Goal: Information Seeking & Learning: Learn about a topic

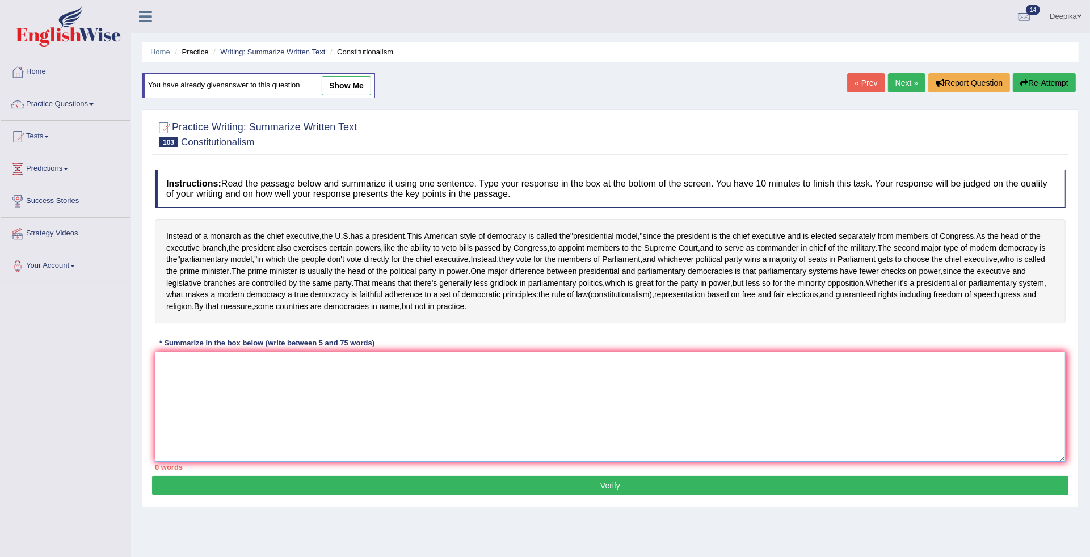
click at [180, 440] on textarea at bounding box center [610, 407] width 911 height 110
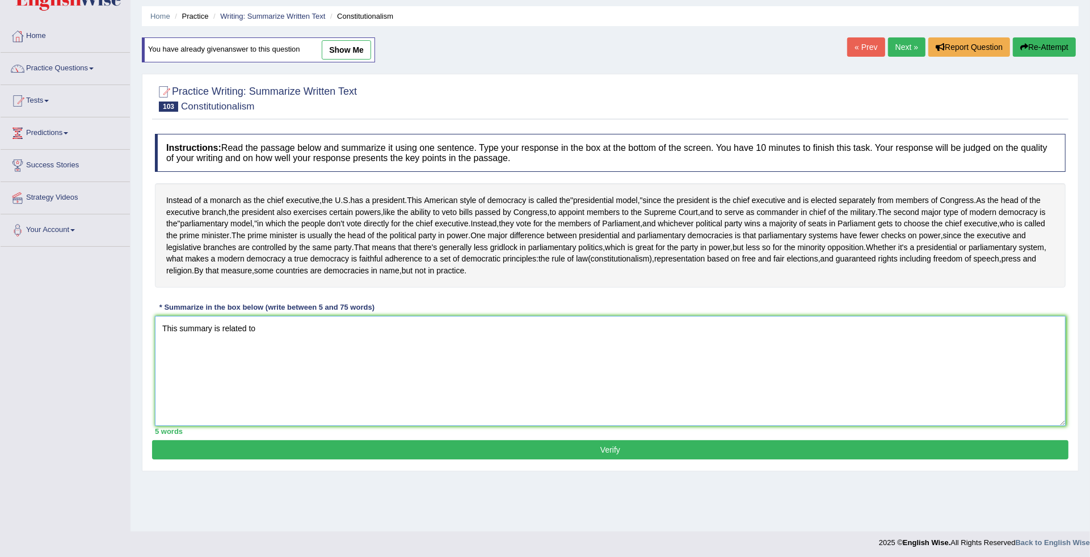
scroll to position [38, 0]
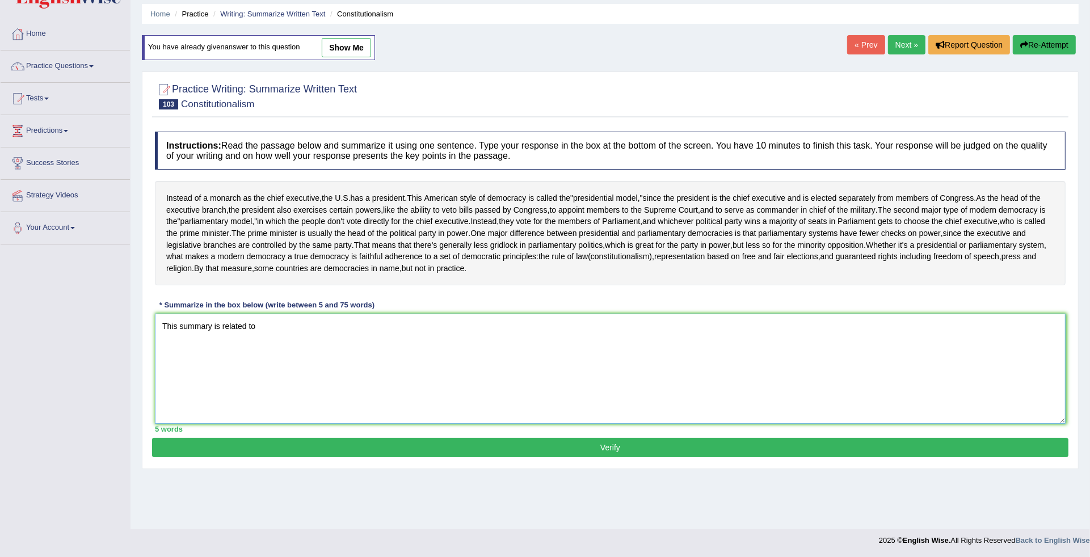
type textarea "This summary is related to"
click at [891, 45] on link "Next »" at bounding box center [906, 44] width 37 height 19
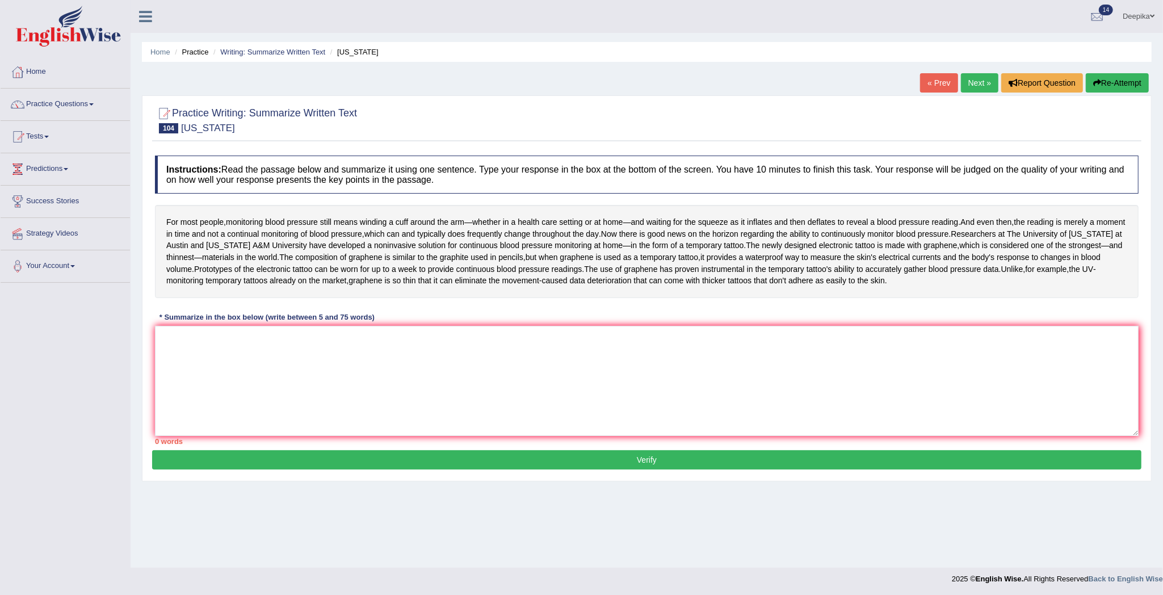
click at [981, 74] on link "Next »" at bounding box center [979, 82] width 37 height 19
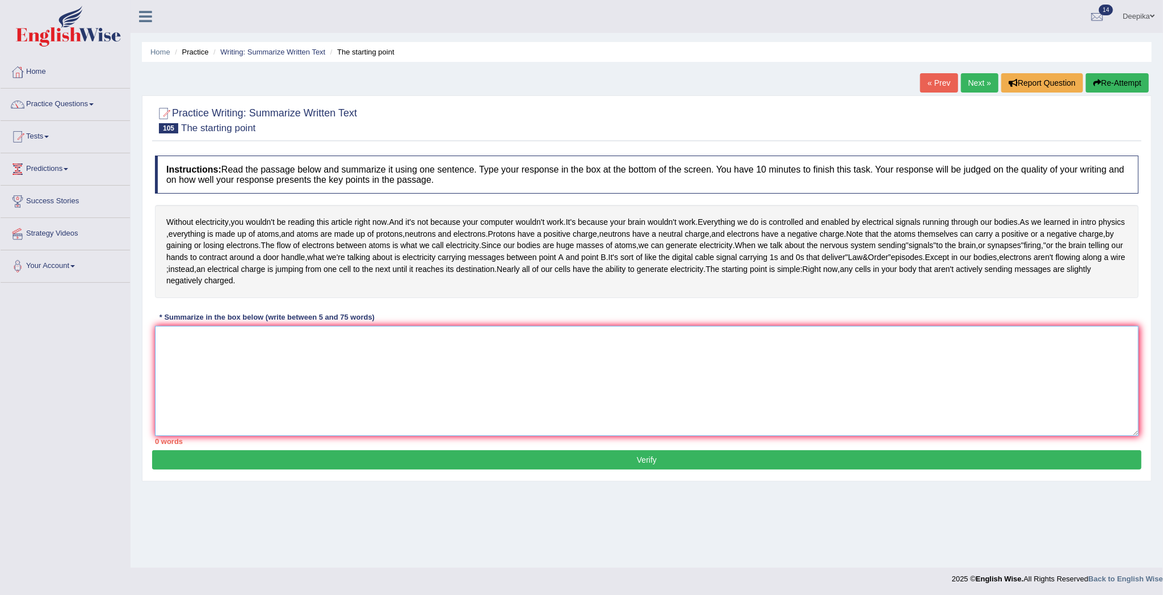
click at [170, 336] on textarea at bounding box center [646, 381] width 983 height 110
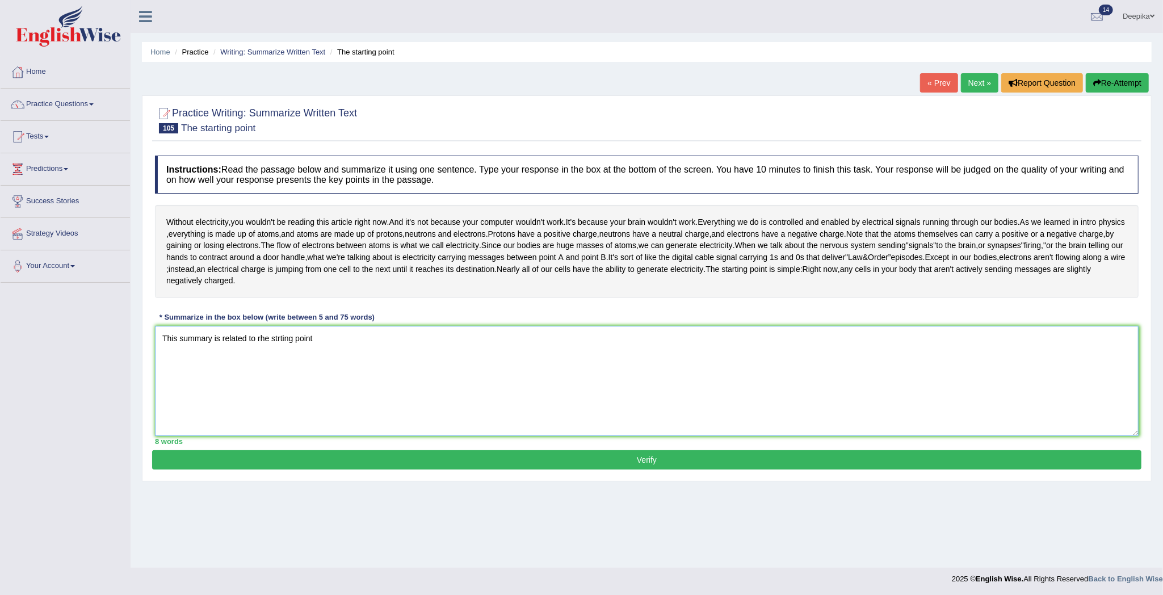
click at [280, 338] on textarea "This summary is related to rhe strting point" at bounding box center [646, 381] width 983 height 110
click at [339, 339] on textarea "This summary is related to rhe starting point" at bounding box center [646, 381] width 983 height 110
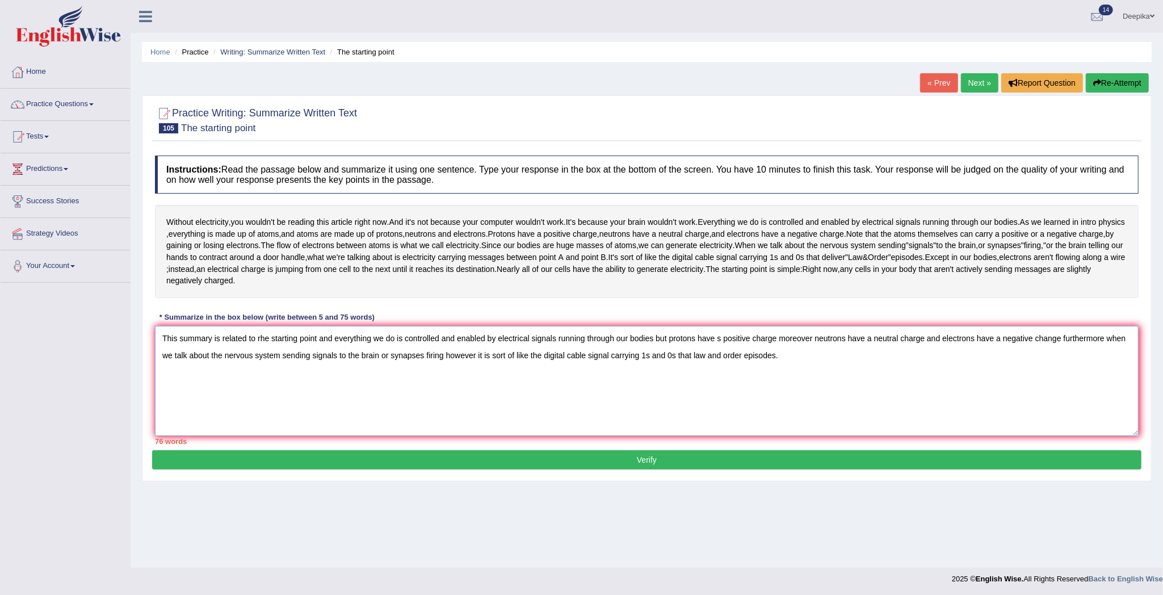
type textarea "This summary is related to rhe starting point and everything we do is controlle…"
click at [630, 455] on button "Verify" at bounding box center [646, 459] width 989 height 19
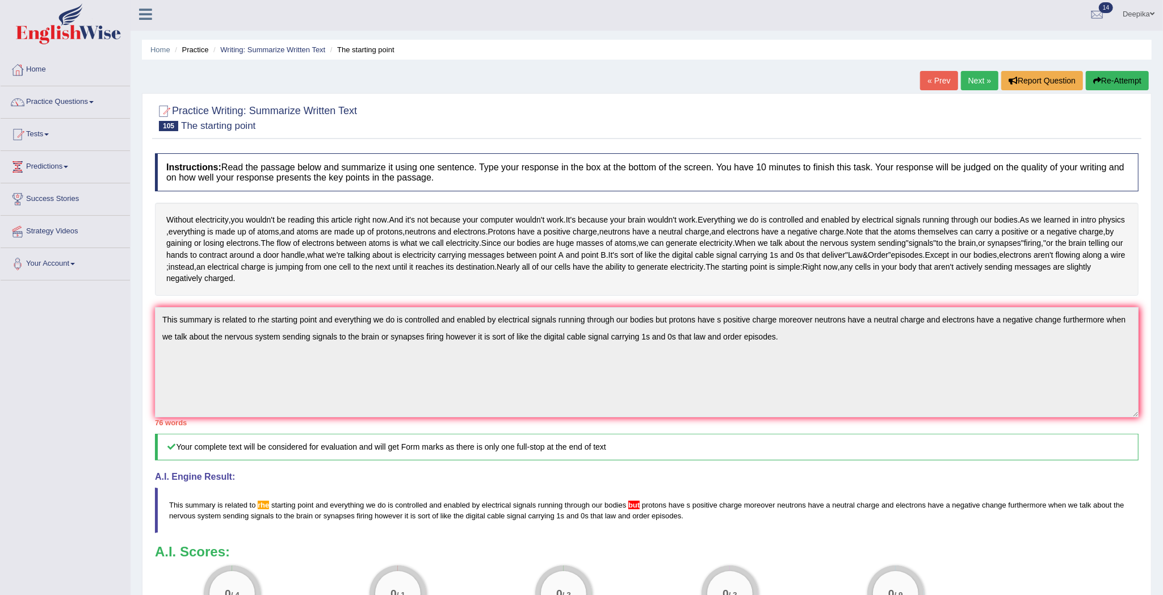
scroll to position [1, 0]
click at [976, 69] on div "Home Practice Writing: Summarize Written Text The starting point « Prev Next » …" at bounding box center [647, 360] width 1032 height 722
click at [974, 82] on link "Next »" at bounding box center [979, 82] width 37 height 19
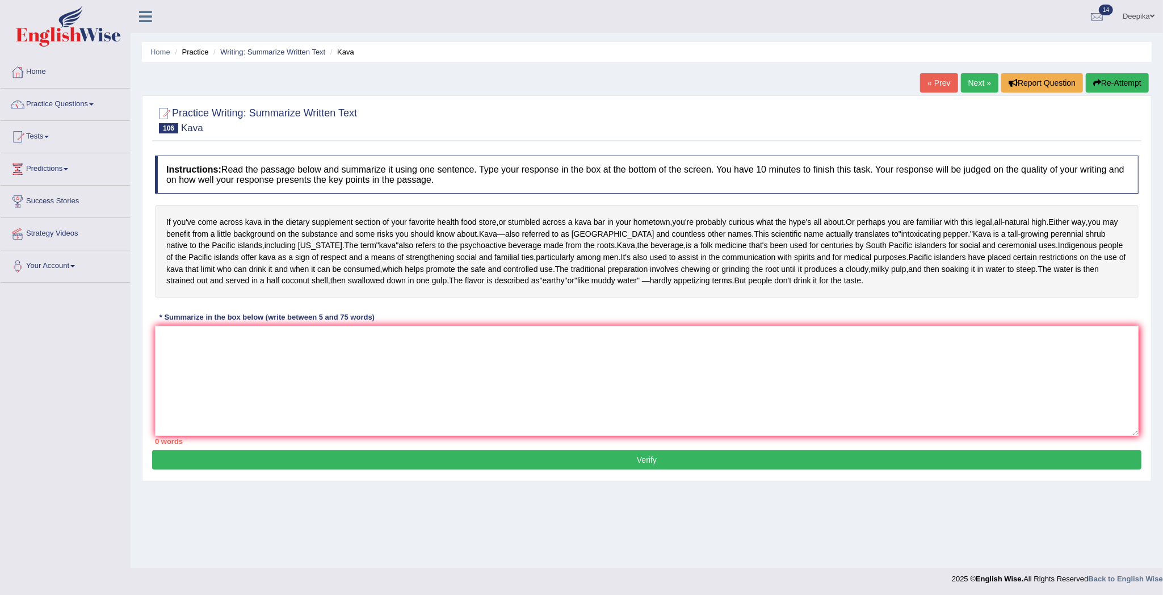
click at [974, 82] on link "Next »" at bounding box center [979, 82] width 37 height 19
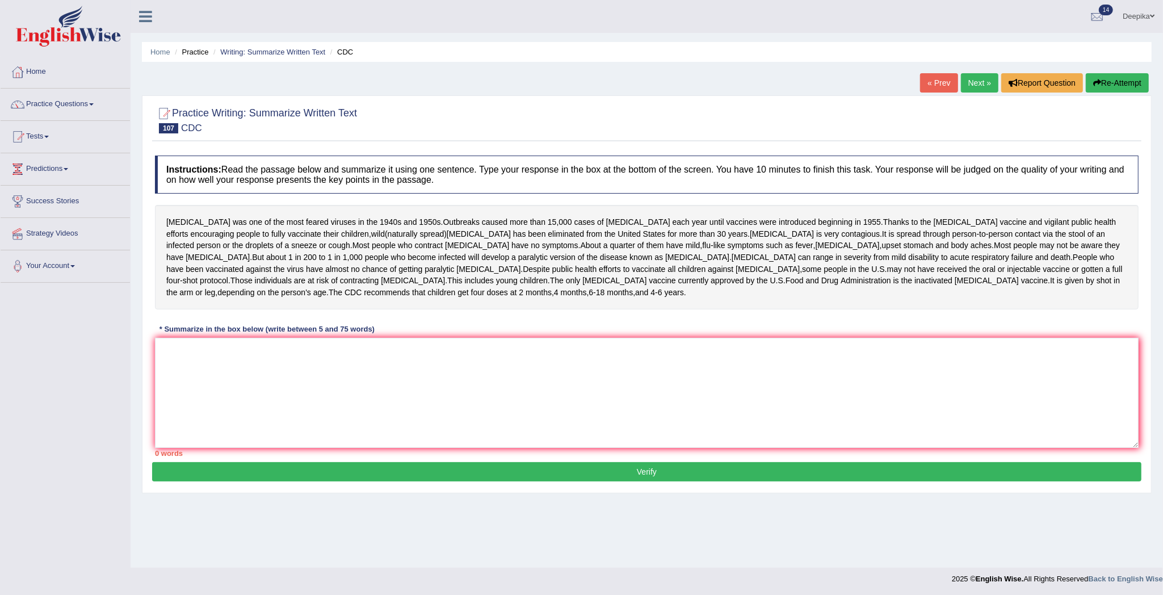
scroll to position [1, 0]
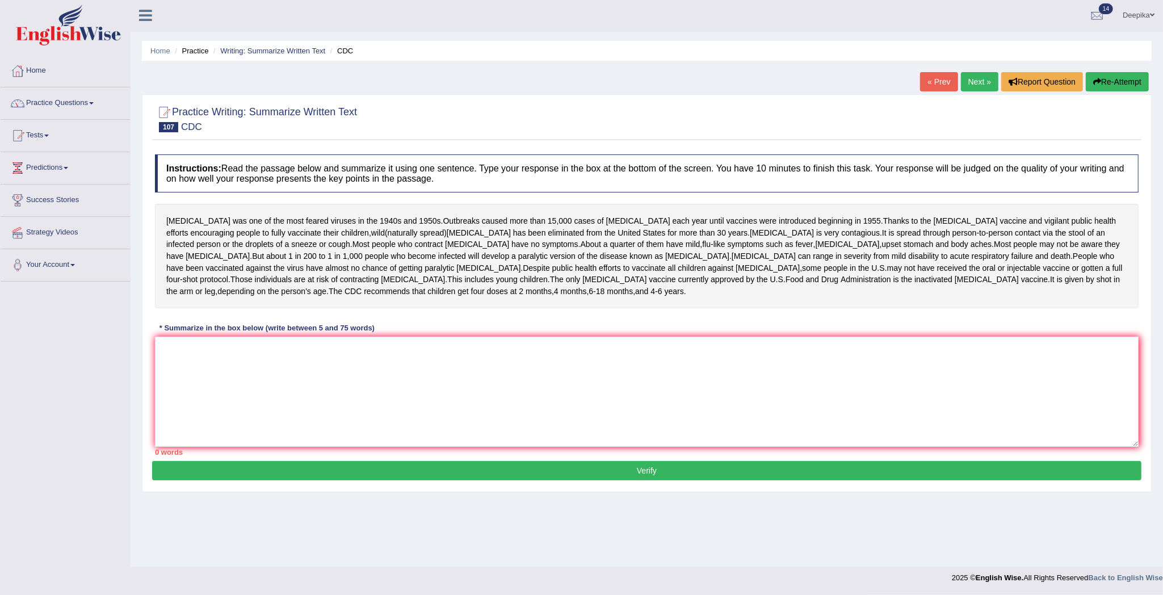
click at [974, 82] on link "Next »" at bounding box center [979, 81] width 37 height 19
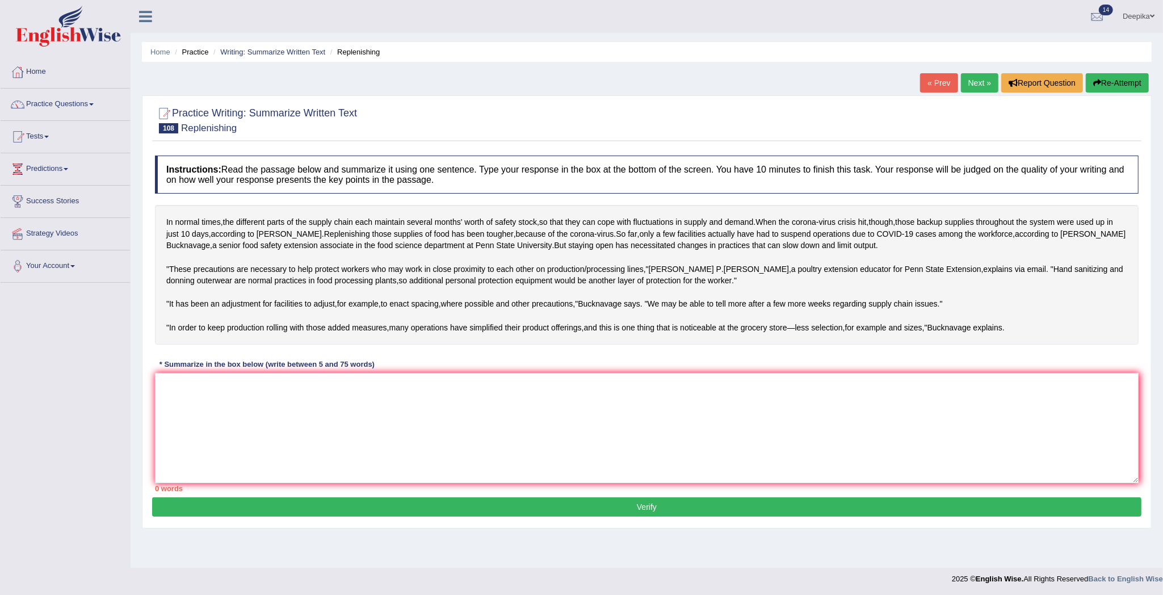
click at [921, 80] on link "« Prev" at bounding box center [938, 82] width 37 height 19
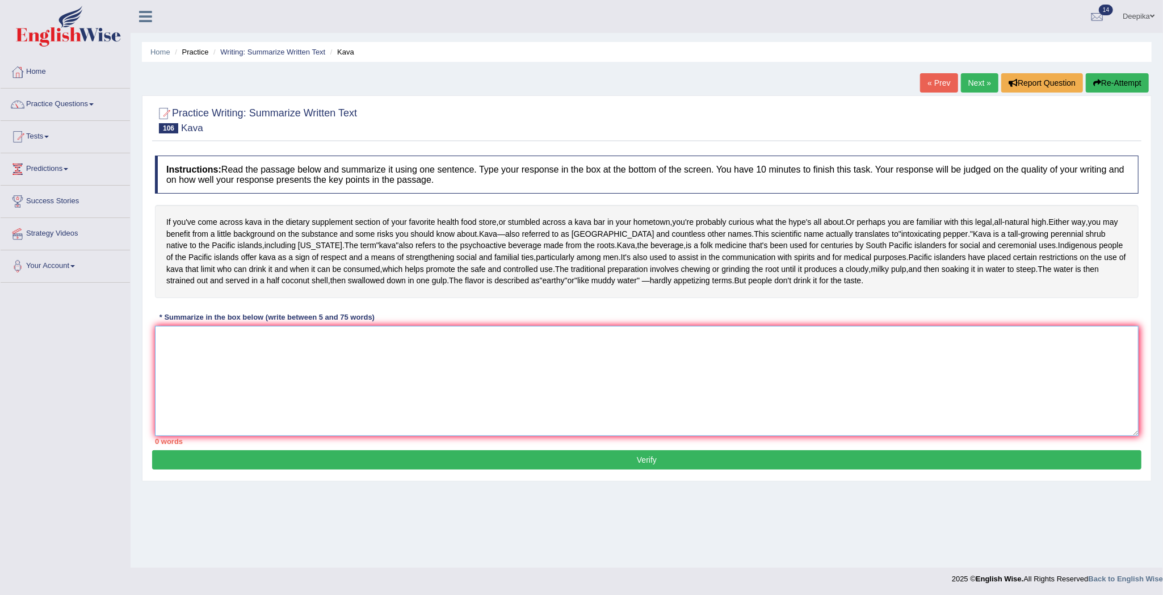
click at [162, 400] on textarea at bounding box center [646, 381] width 983 height 110
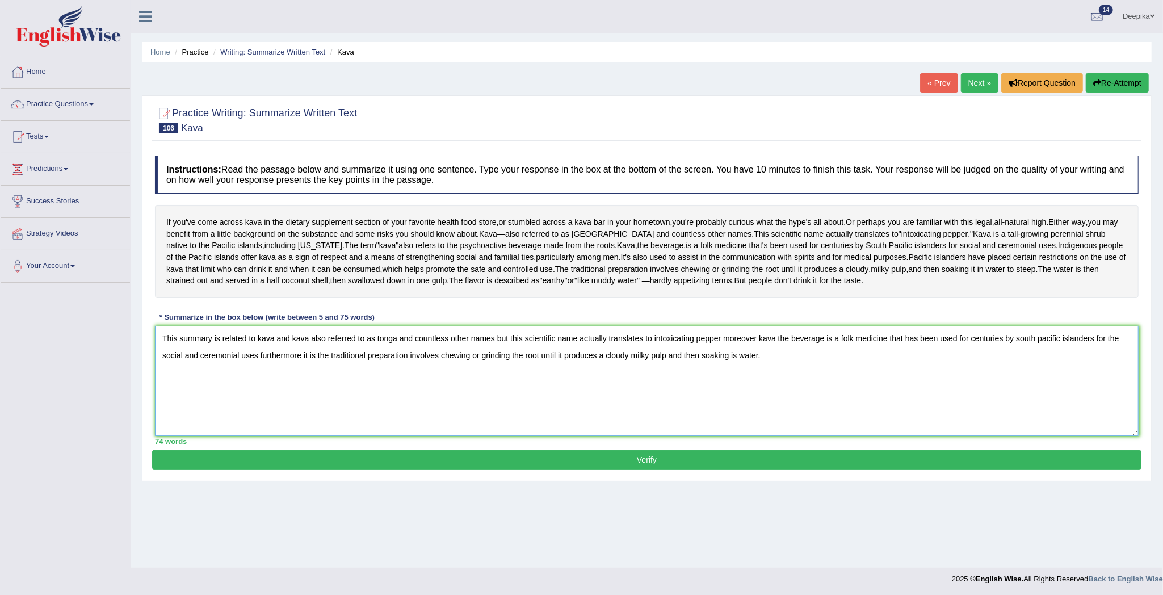
type textarea "This summary is related to kava and kava also referred to as tonga and countles…"
click at [493, 469] on button "Verify" at bounding box center [646, 459] width 989 height 19
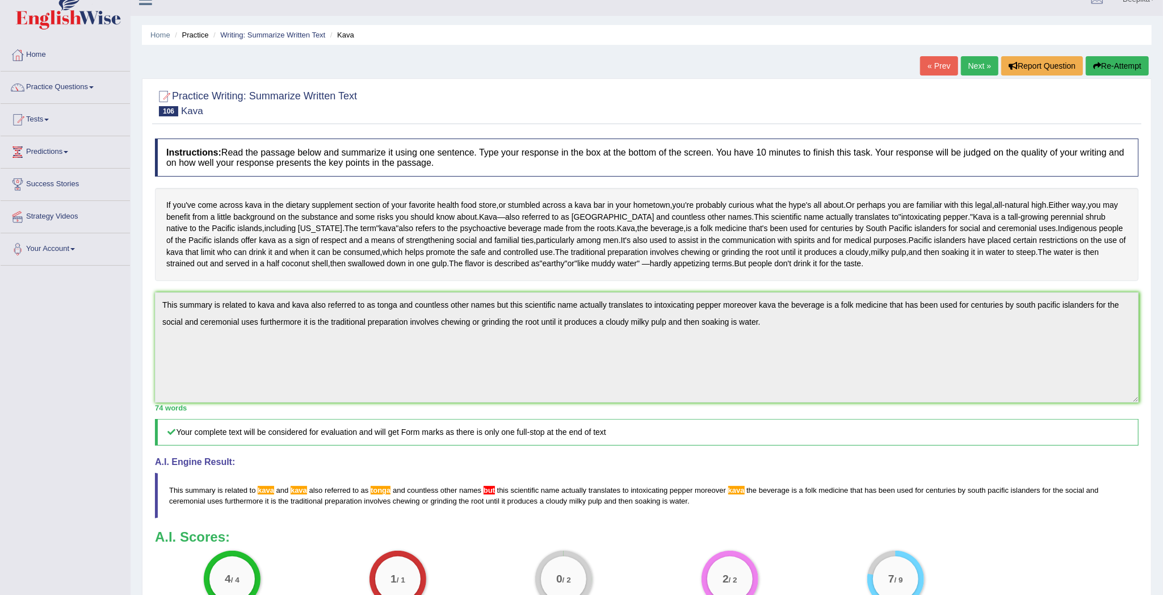
scroll to position [10, 0]
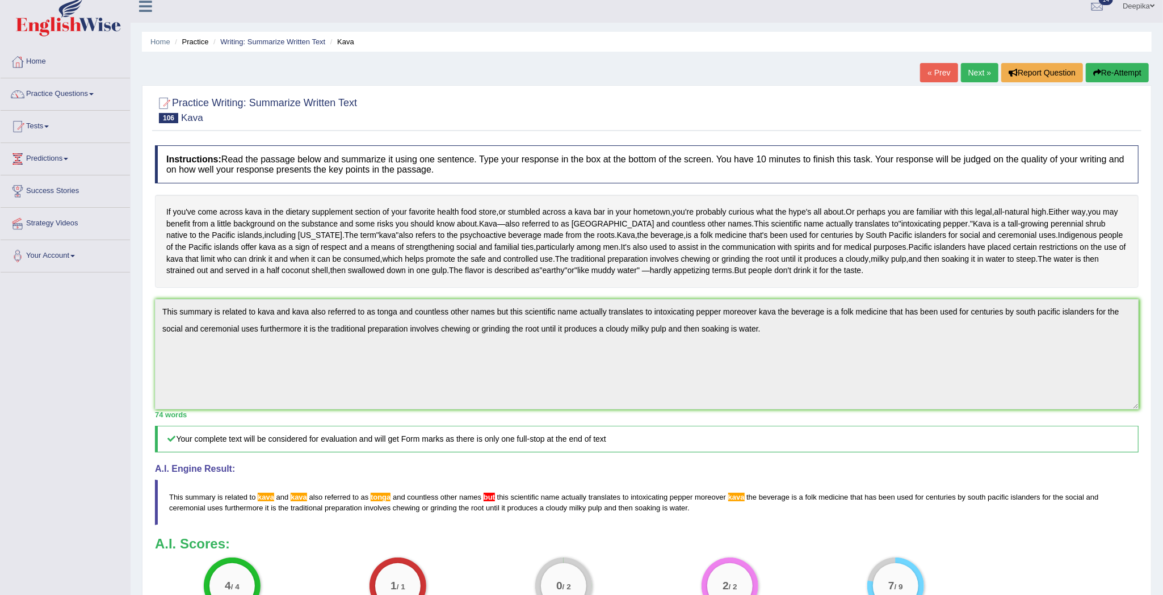
click at [978, 71] on link "Next »" at bounding box center [979, 72] width 37 height 19
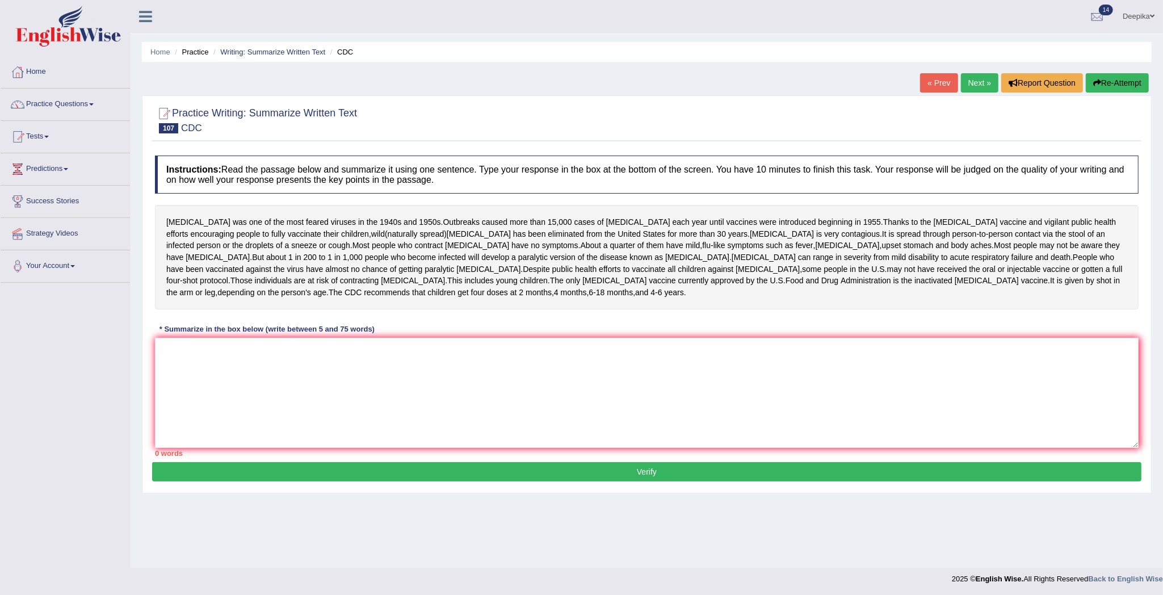
click at [978, 71] on div "Home Practice Writing: Summarize Written Text CDC « Prev Next » Report Question…" at bounding box center [647, 283] width 1032 height 567
click at [91, 110] on link "Practice Questions" at bounding box center [65, 103] width 129 height 28
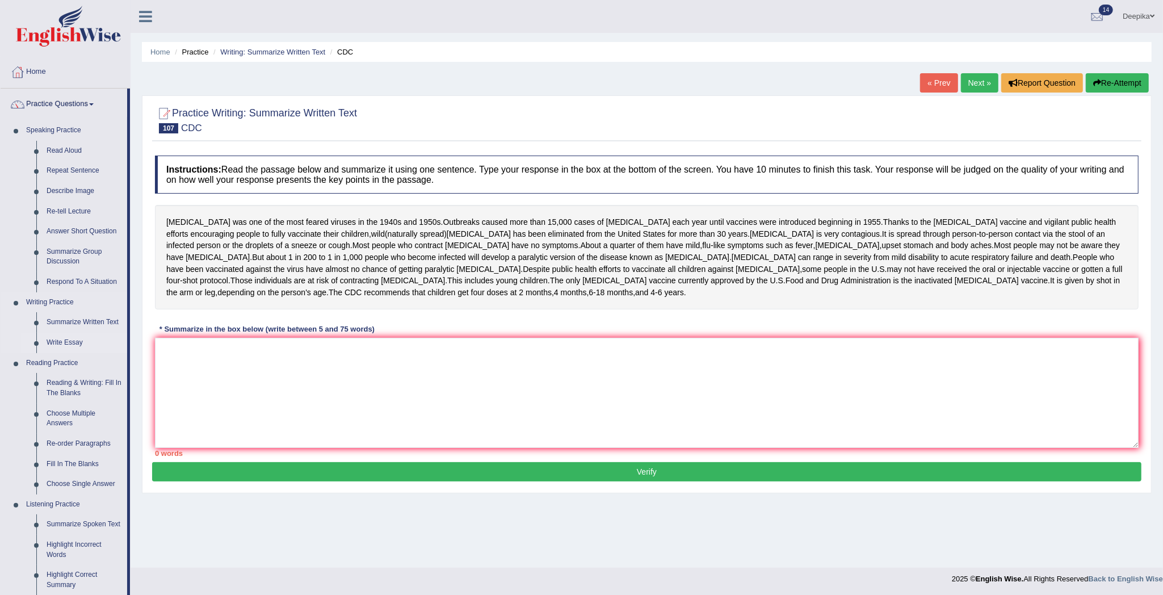
click at [60, 341] on link "Write Essay" at bounding box center [84, 342] width 86 height 20
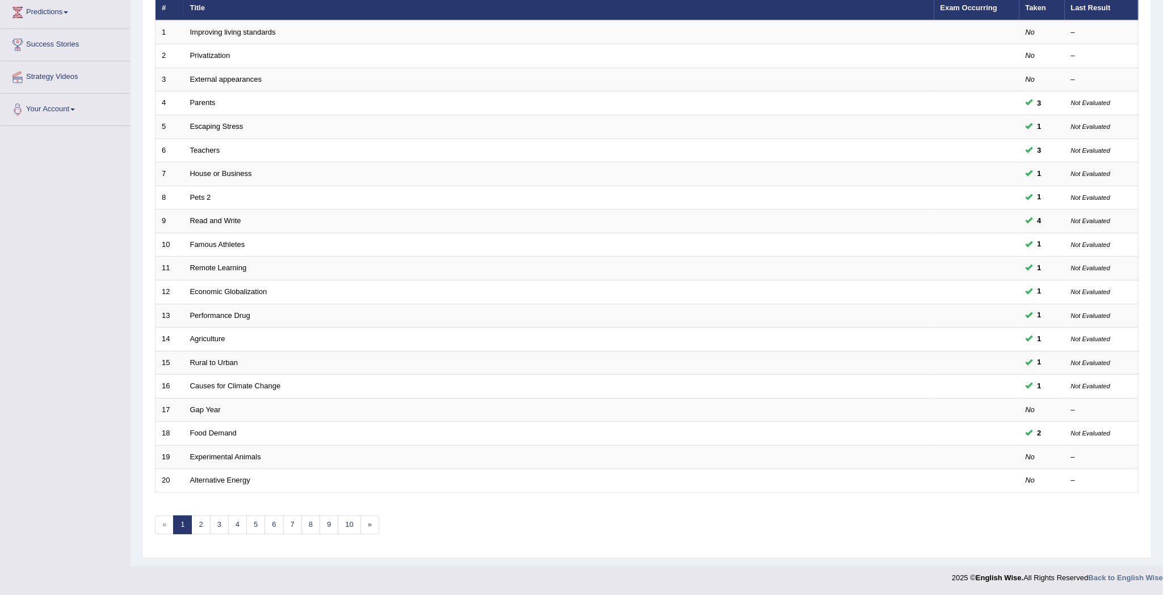
scroll to position [161, 0]
click at [254, 527] on link "5" at bounding box center [255, 524] width 19 height 19
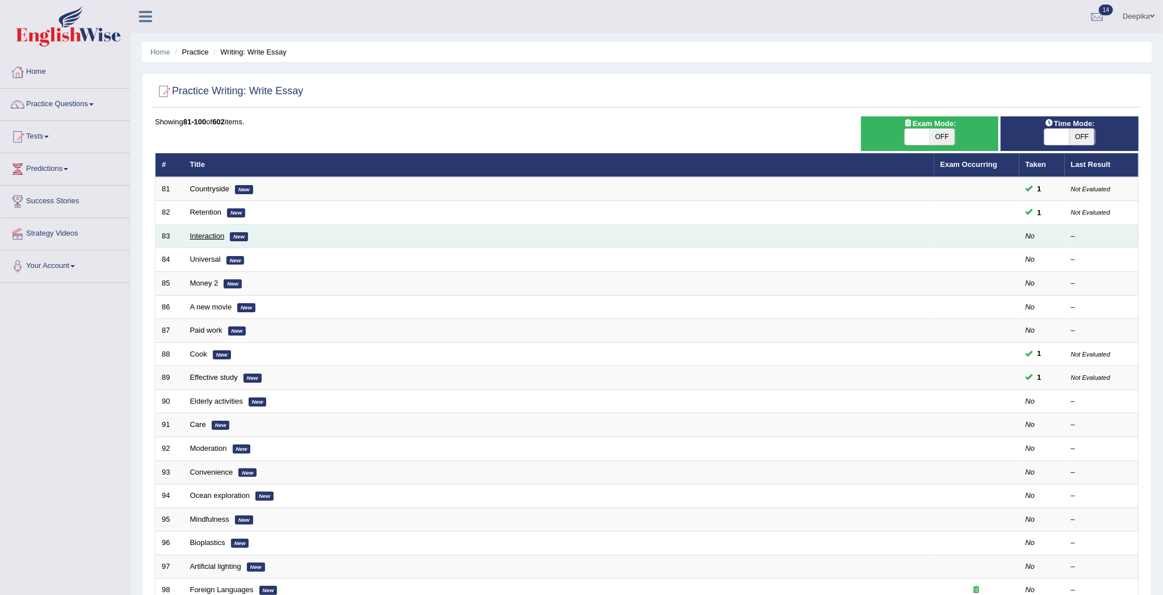
click at [203, 236] on link "Interaction" at bounding box center [207, 236] width 35 height 9
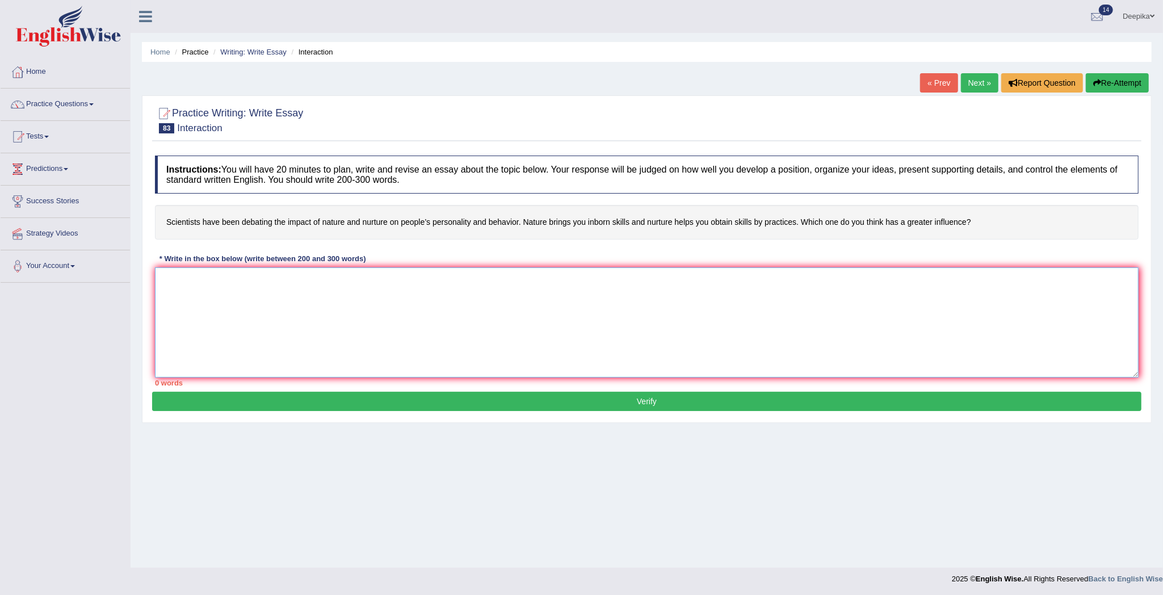
click at [162, 279] on textarea at bounding box center [646, 322] width 983 height 110
type textarea "o"
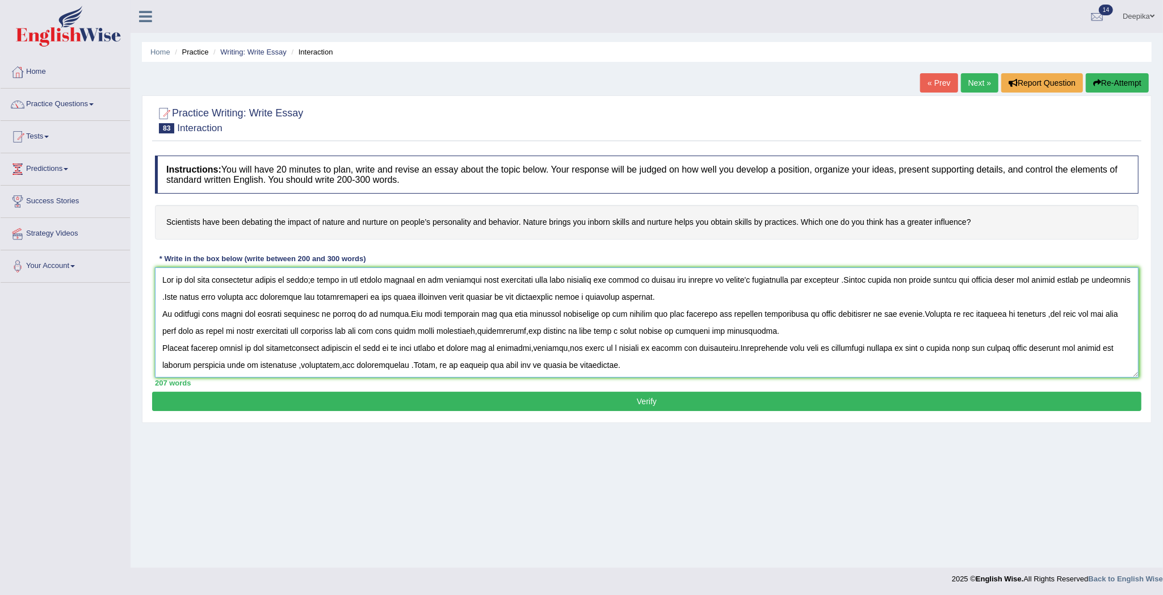
scroll to position [10, 0]
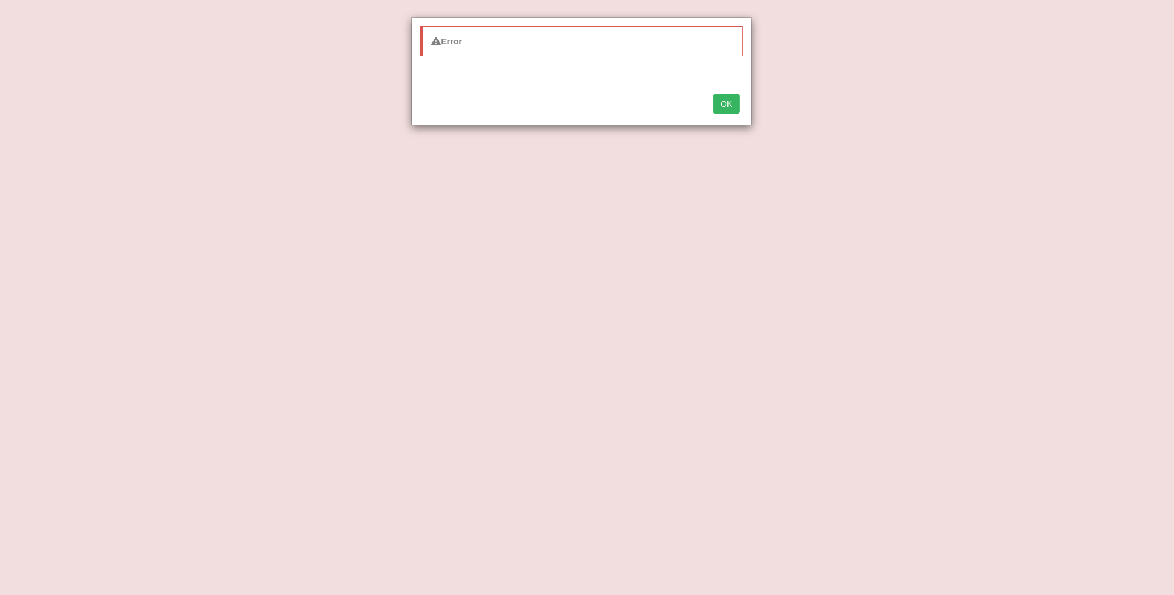
click at [730, 104] on button "OK" at bounding box center [726, 103] width 26 height 19
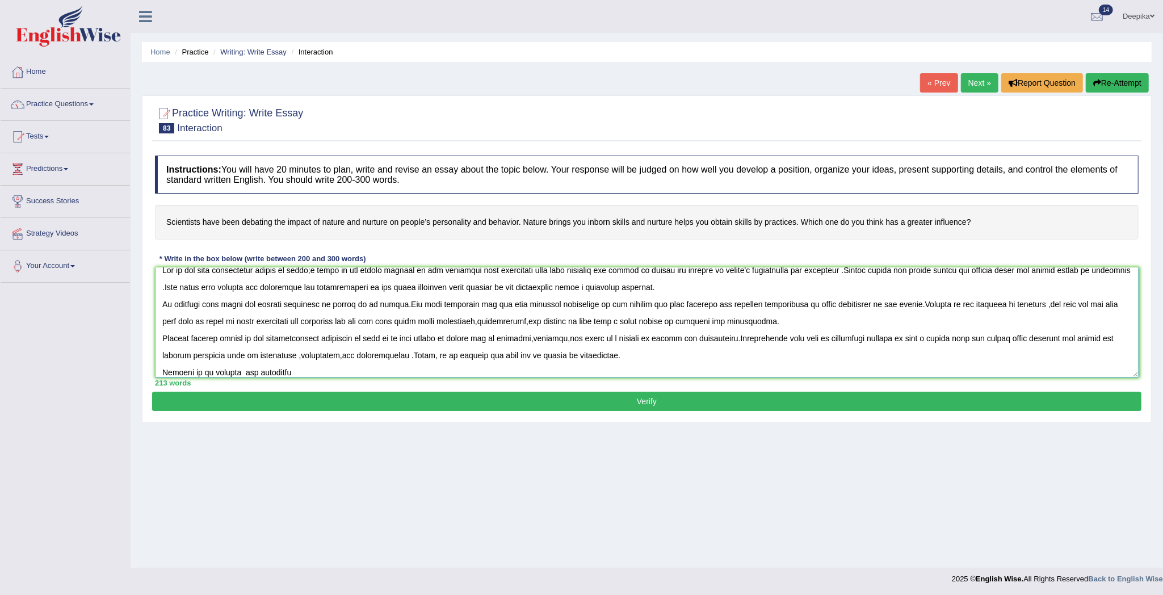
click at [323, 368] on textarea at bounding box center [646, 322] width 983 height 110
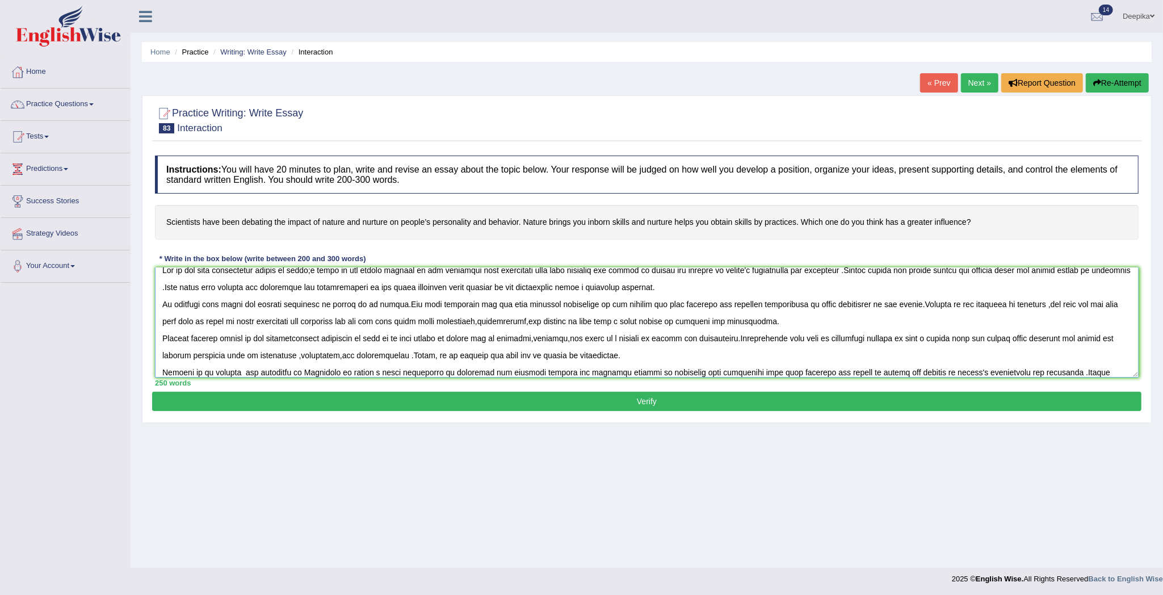
scroll to position [26, 0]
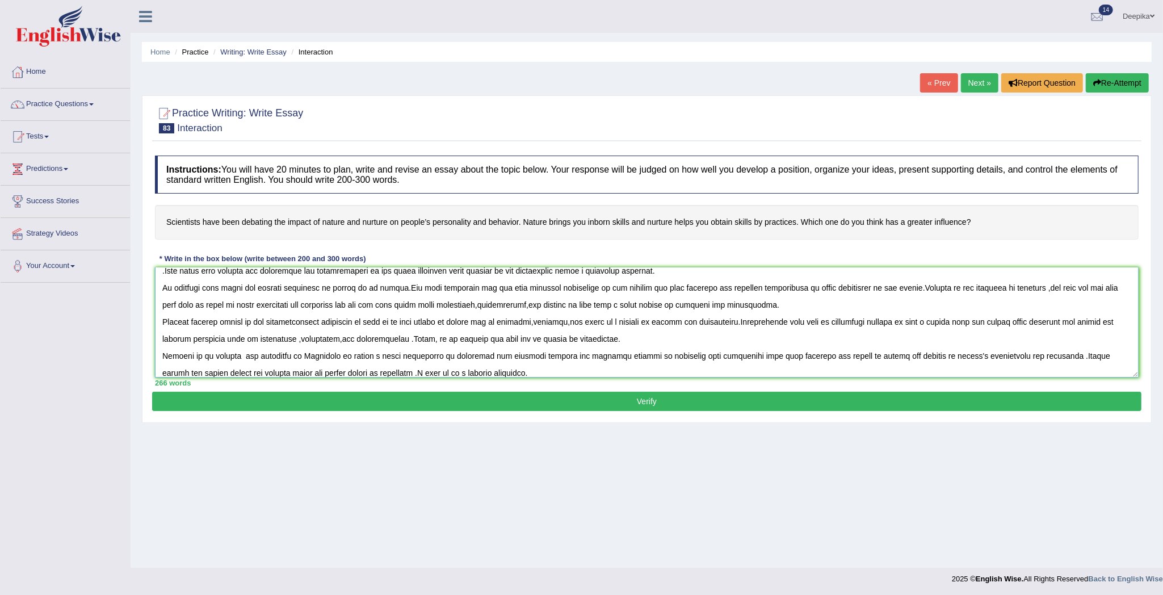
type textarea "One of the most significant trends of today;s world is the sudden upsurge in th…"
click at [519, 405] on button "Verify" at bounding box center [646, 401] width 989 height 19
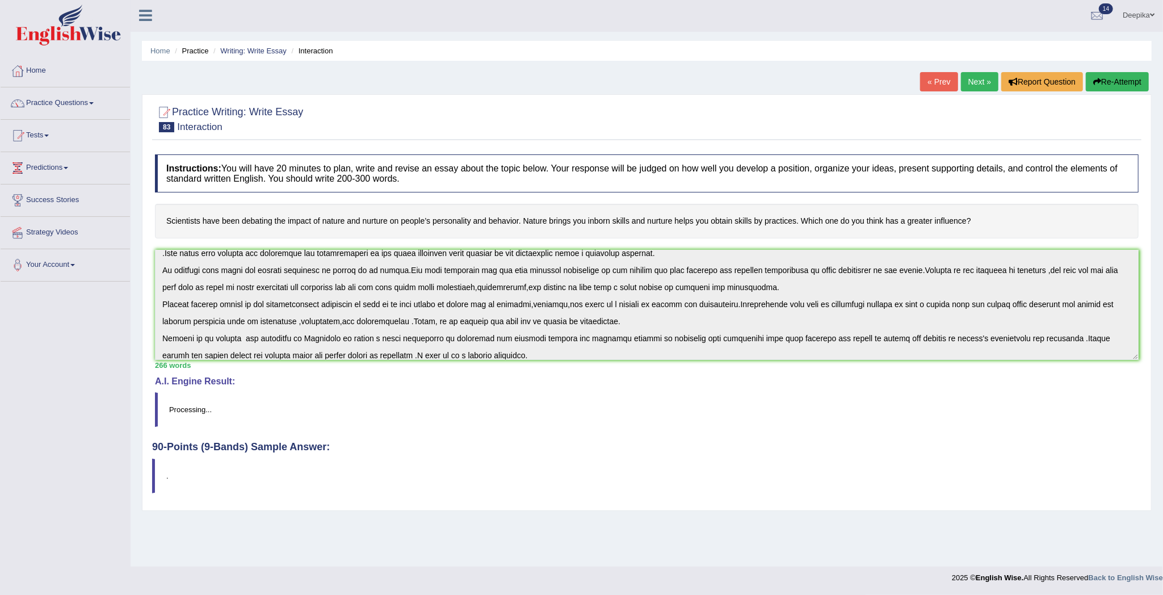
scroll to position [0, 0]
click at [246, 171] on h4 "Instructions: You will have 20 minutes to plan, write and revise an essay about…" at bounding box center [646, 174] width 983 height 38
click at [301, 213] on h4 "Scientists have been debating the impact of nature and nurture on people’s pers…" at bounding box center [646, 222] width 983 height 35
click at [201, 414] on blockquote "Processing..." at bounding box center [646, 410] width 983 height 35
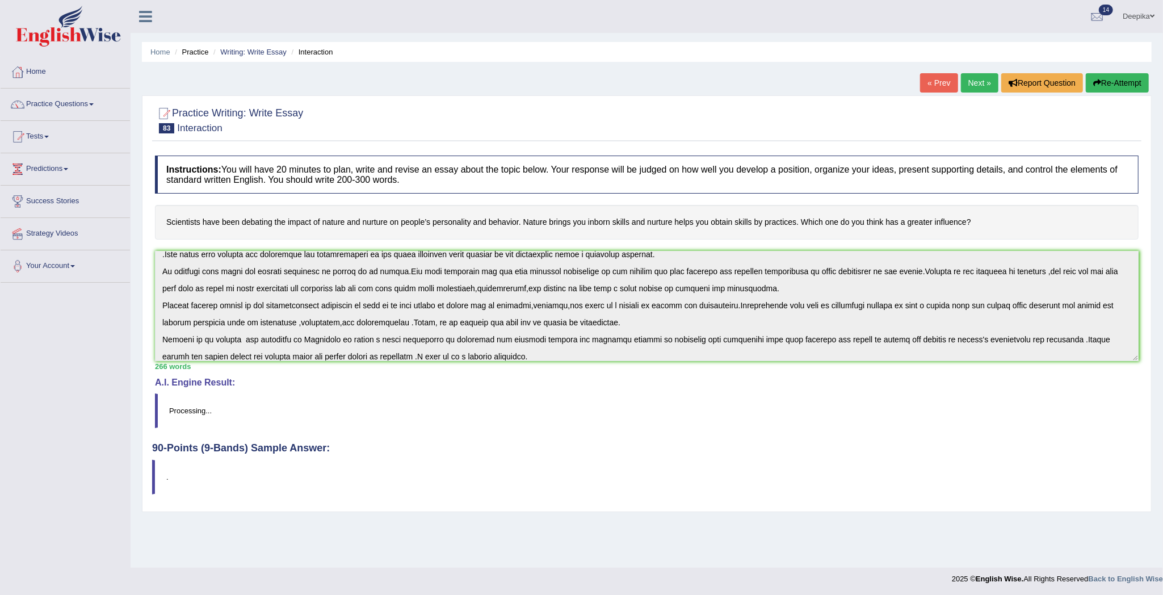
click at [201, 414] on blockquote "Processing..." at bounding box center [646, 410] width 983 height 35
click at [197, 413] on blockquote "Processing..." at bounding box center [646, 410] width 983 height 35
click at [267, 419] on blockquote "Processing..." at bounding box center [646, 410] width 983 height 35
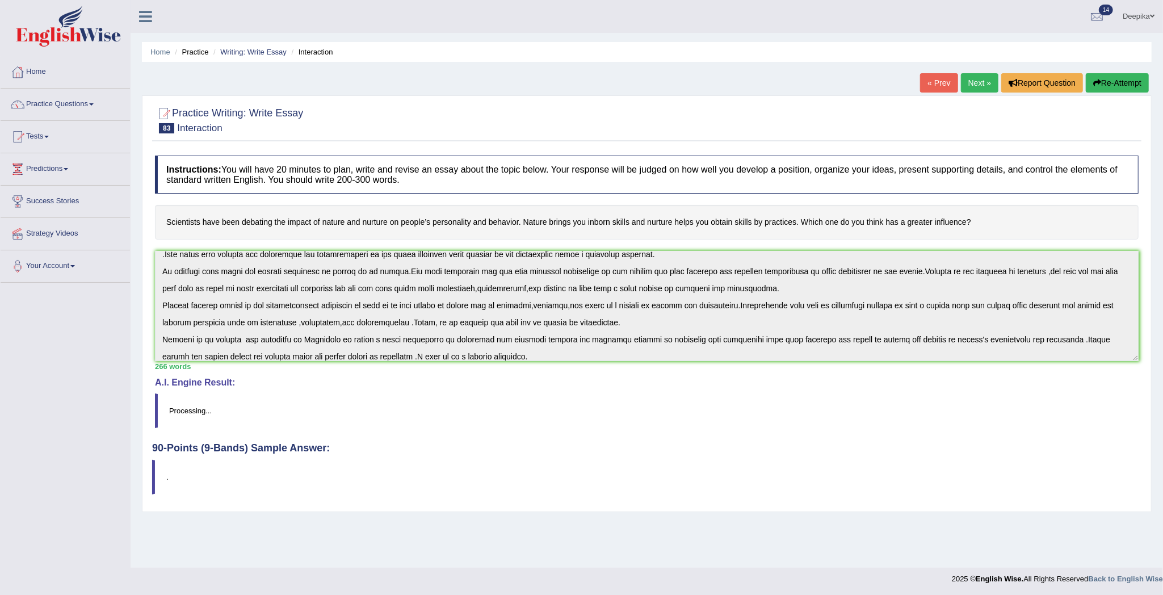
click at [267, 419] on blockquote "Processing..." at bounding box center [646, 410] width 983 height 35
click at [185, 413] on blockquote "Processing..." at bounding box center [646, 410] width 983 height 35
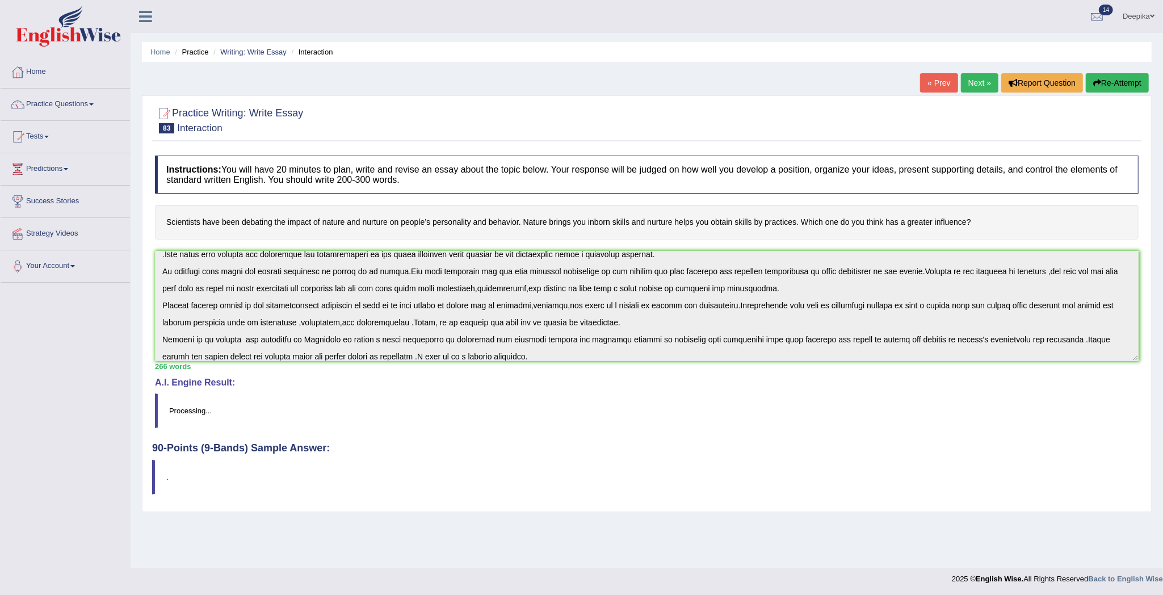
click at [185, 413] on blockquote "Processing..." at bounding box center [646, 410] width 983 height 35
click at [232, 51] on link "Writing: Write Essay" at bounding box center [253, 52] width 66 height 9
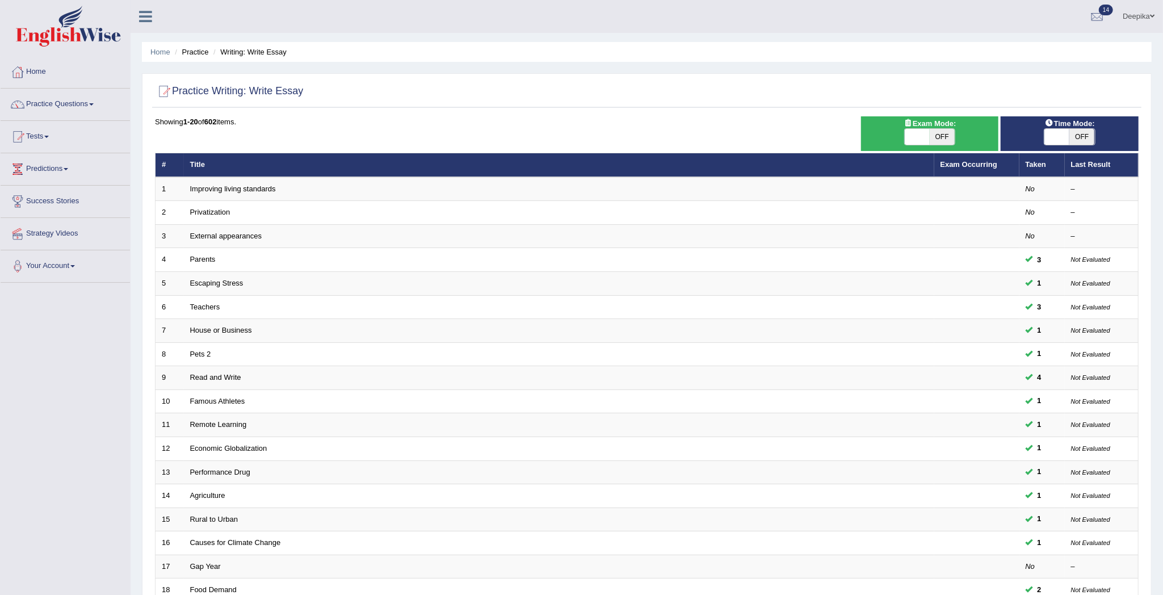
click at [1161, 494] on div "Home Practice Writing: Write Essay Practice Writing: Write Essay Time Mode: ON …" at bounding box center [647, 361] width 1032 height 723
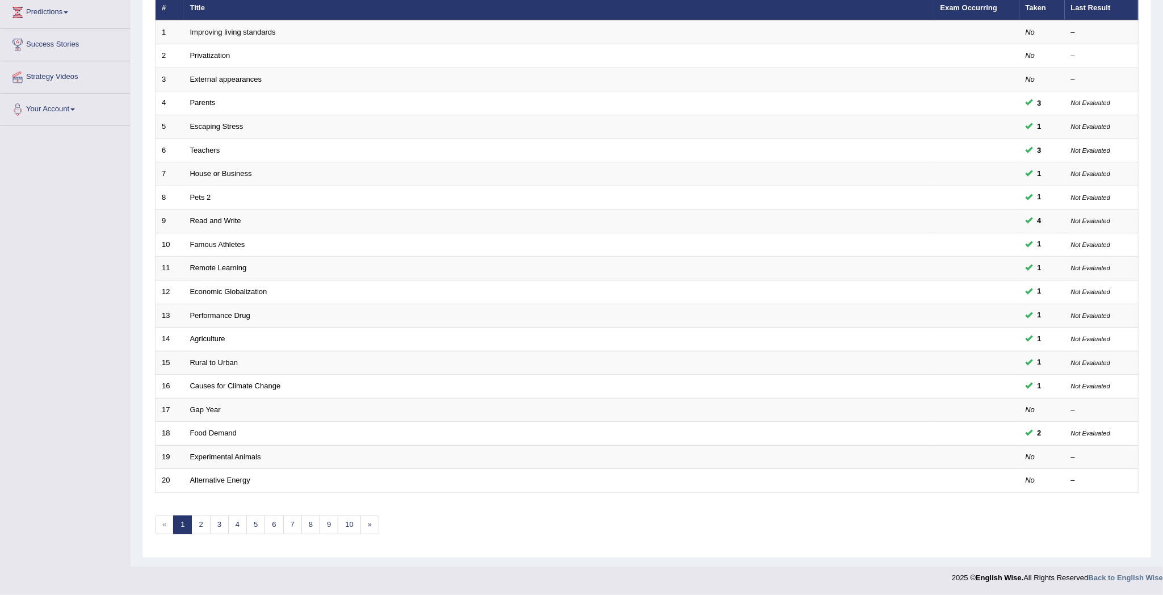
scroll to position [161, 0]
click at [275, 521] on link "6" at bounding box center [273, 524] width 19 height 19
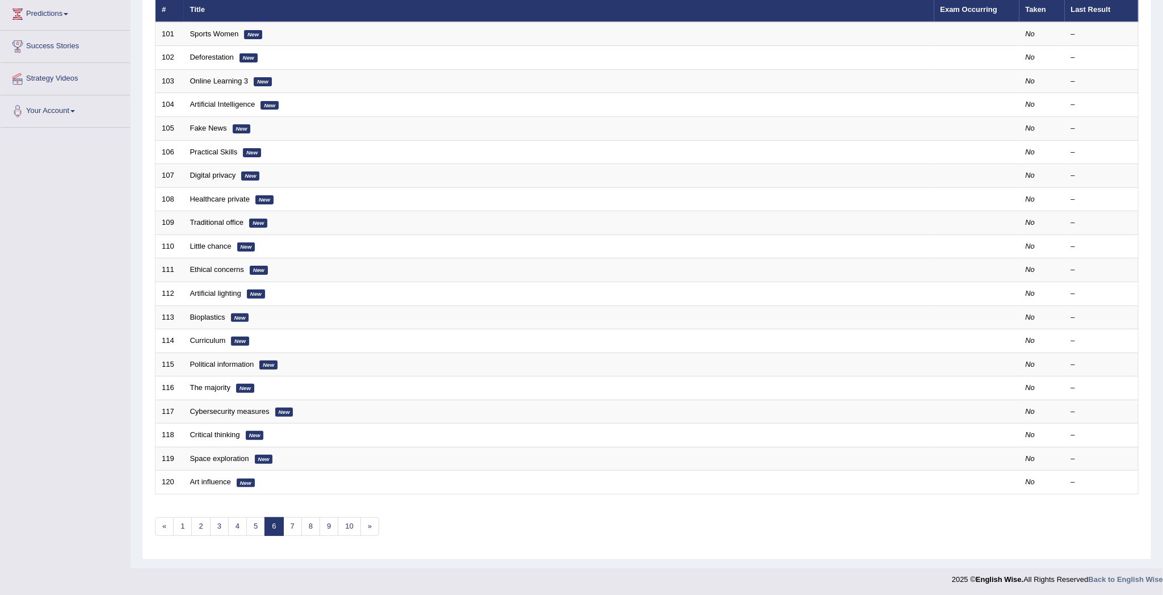
scroll to position [159, 0]
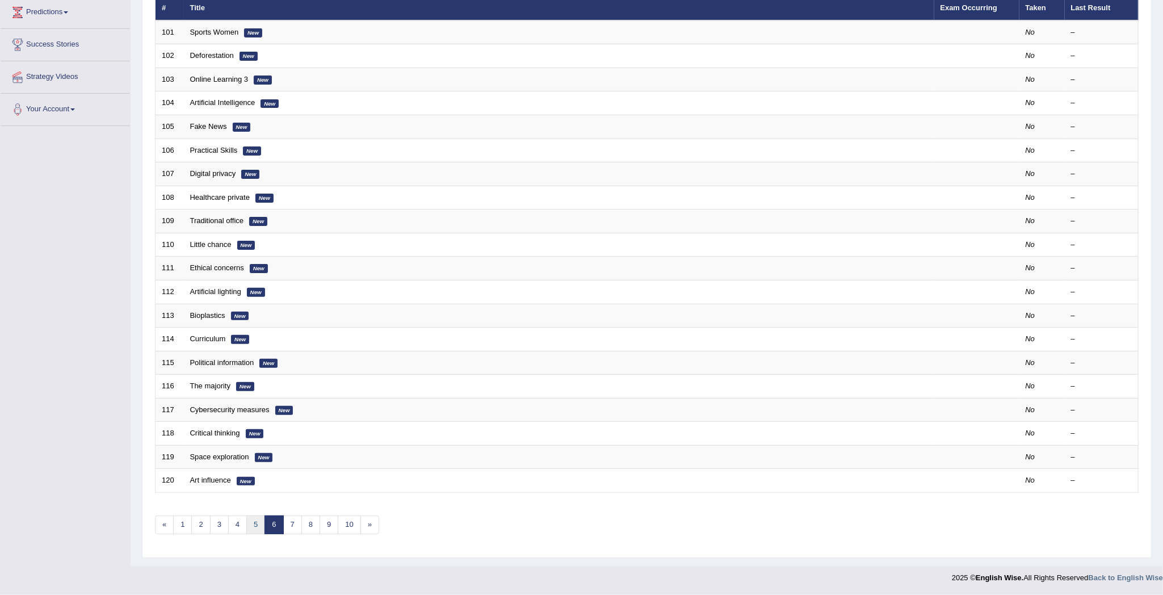
click at [259, 522] on link "5" at bounding box center [255, 524] width 19 height 19
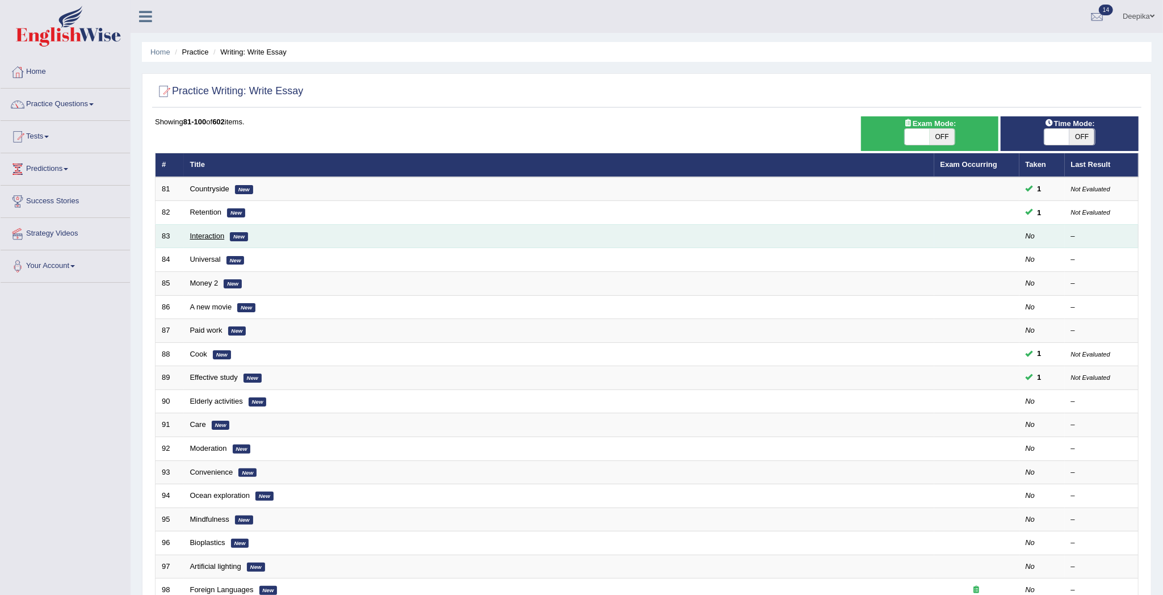
click at [200, 237] on link "Interaction" at bounding box center [207, 236] width 35 height 9
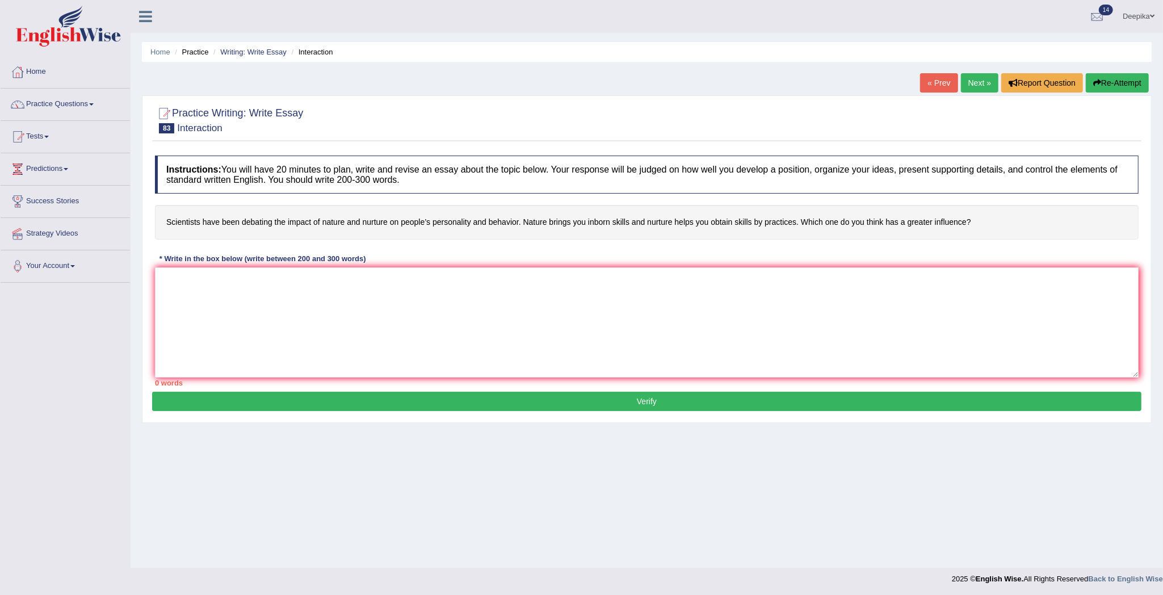
click at [200, 237] on h4 "Scientists have been debating the impact of nature and nurture on people’s pers…" at bounding box center [646, 222] width 983 height 35
click at [179, 284] on textarea at bounding box center [646, 322] width 983 height 110
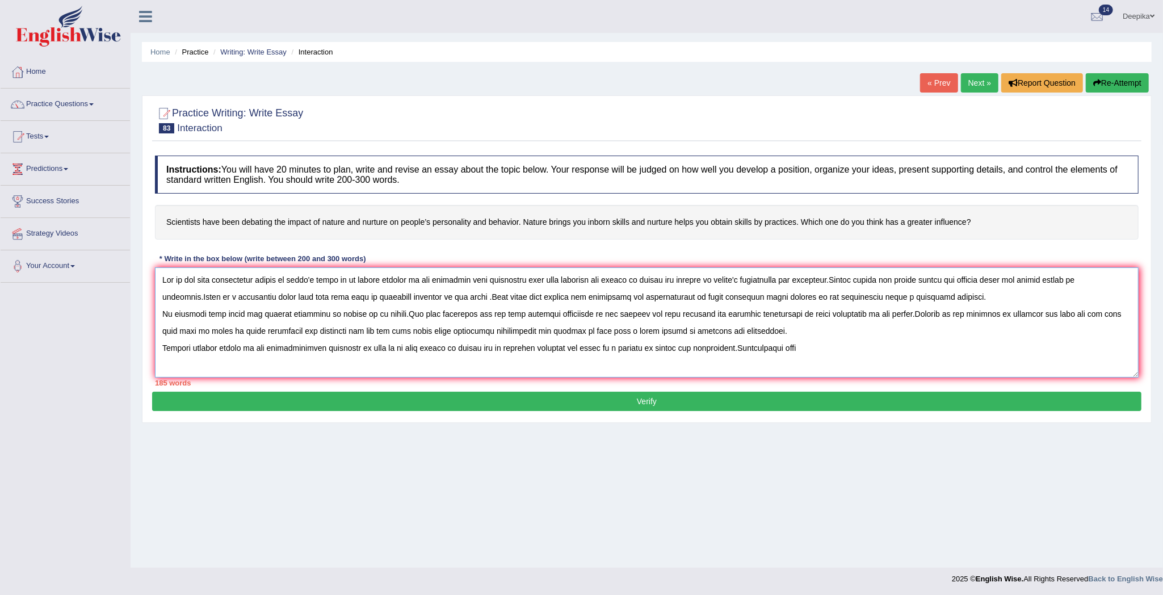
click at [705, 350] on textarea at bounding box center [646, 322] width 983 height 110
click at [784, 346] on textarea at bounding box center [646, 322] width 983 height 110
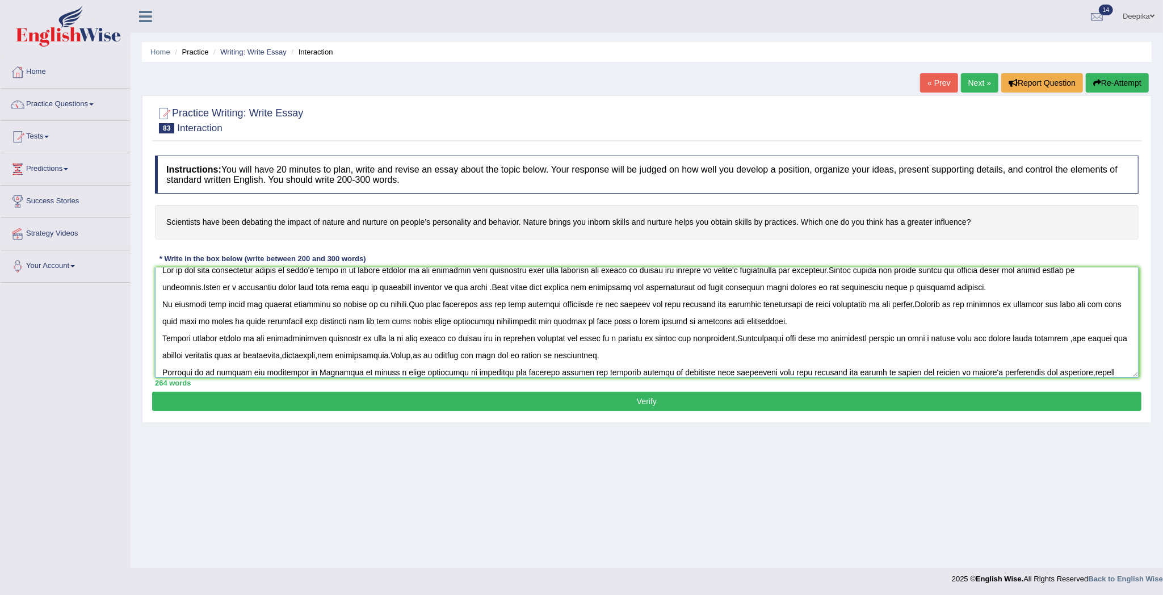
scroll to position [26, 0]
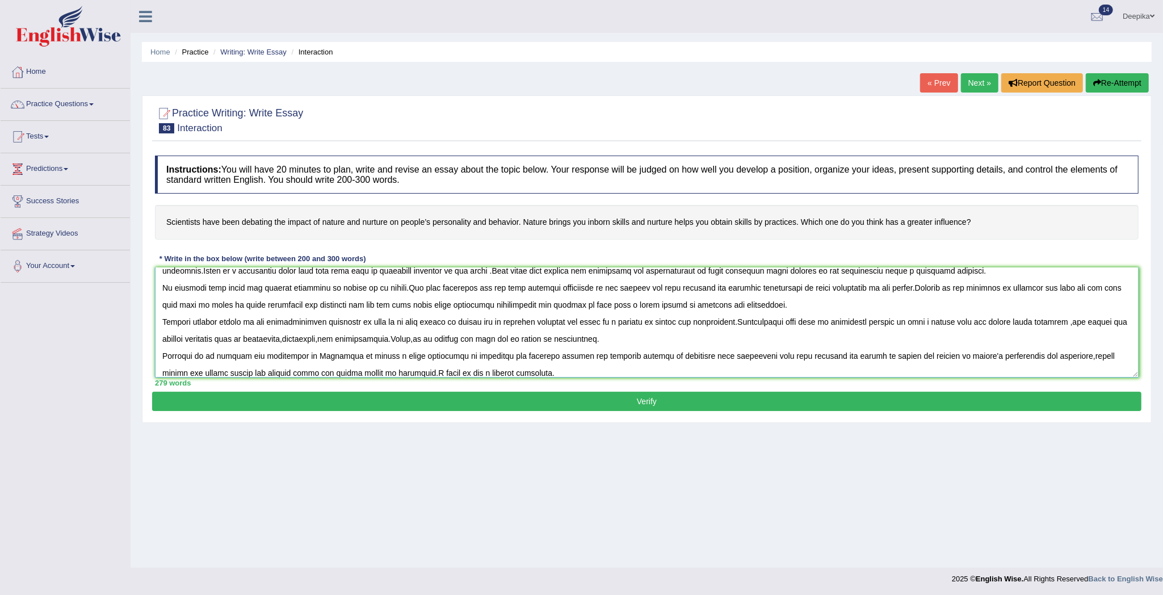
type textarea "One of the most significant trends of today's world is he sudden upsurge in the…"
click at [760, 399] on button "Verify" at bounding box center [646, 401] width 989 height 19
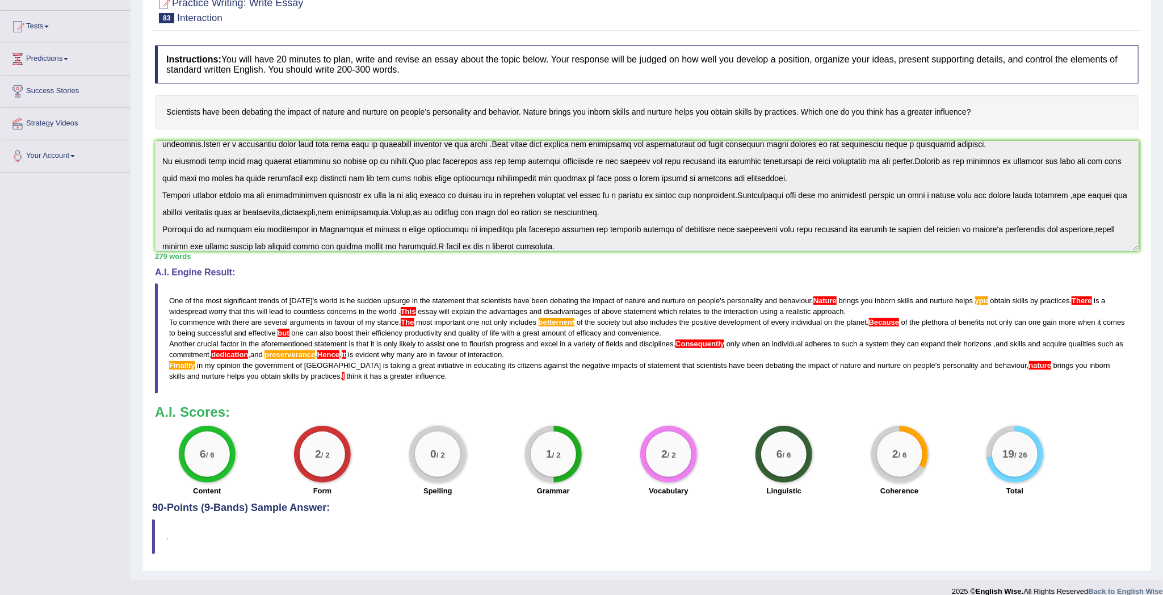
scroll to position [127, 0]
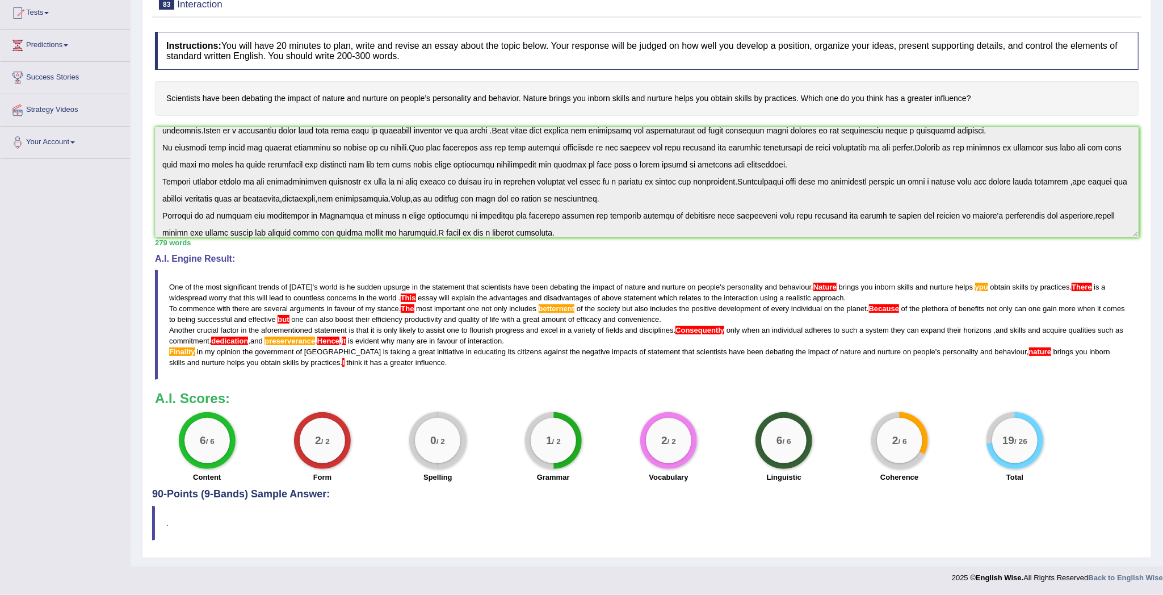
click at [1162, 68] on div "Home Practice Writing: Write Essay Interaction « Prev Next » Report Question Re…" at bounding box center [647, 221] width 1032 height 690
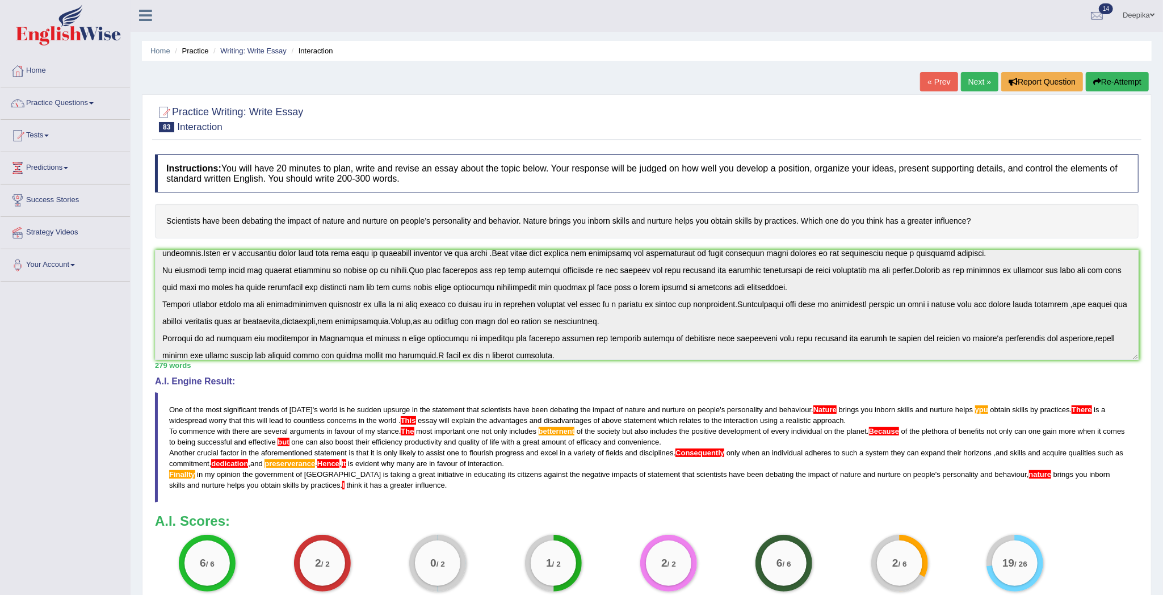
scroll to position [0, 0]
click at [976, 82] on link "Next »" at bounding box center [979, 82] width 37 height 19
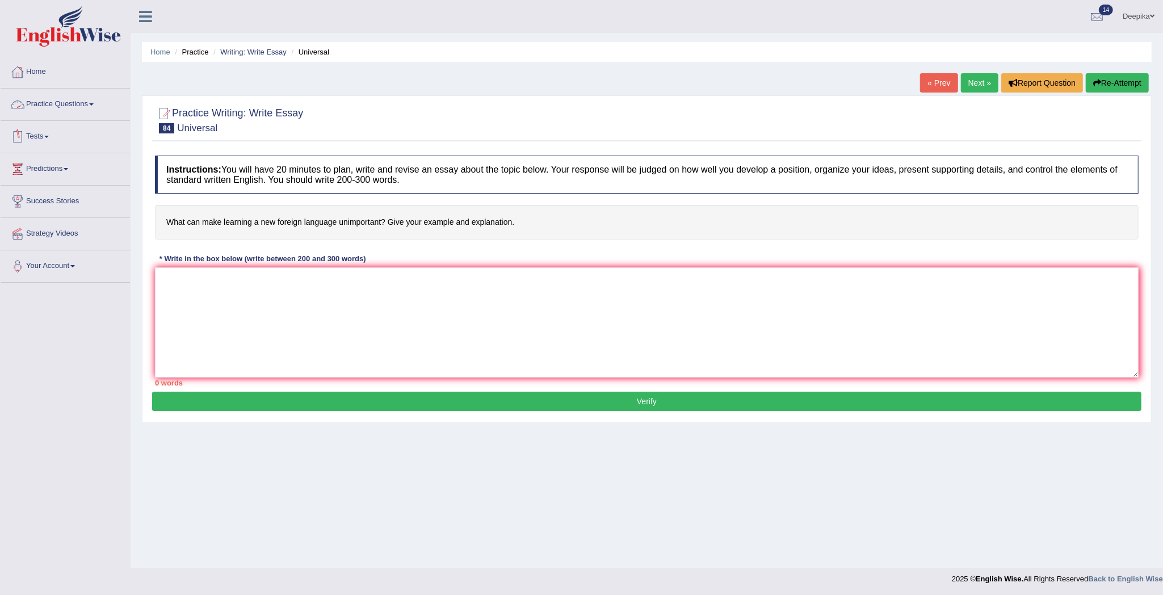
click at [94, 102] on link "Practice Questions" at bounding box center [65, 103] width 129 height 28
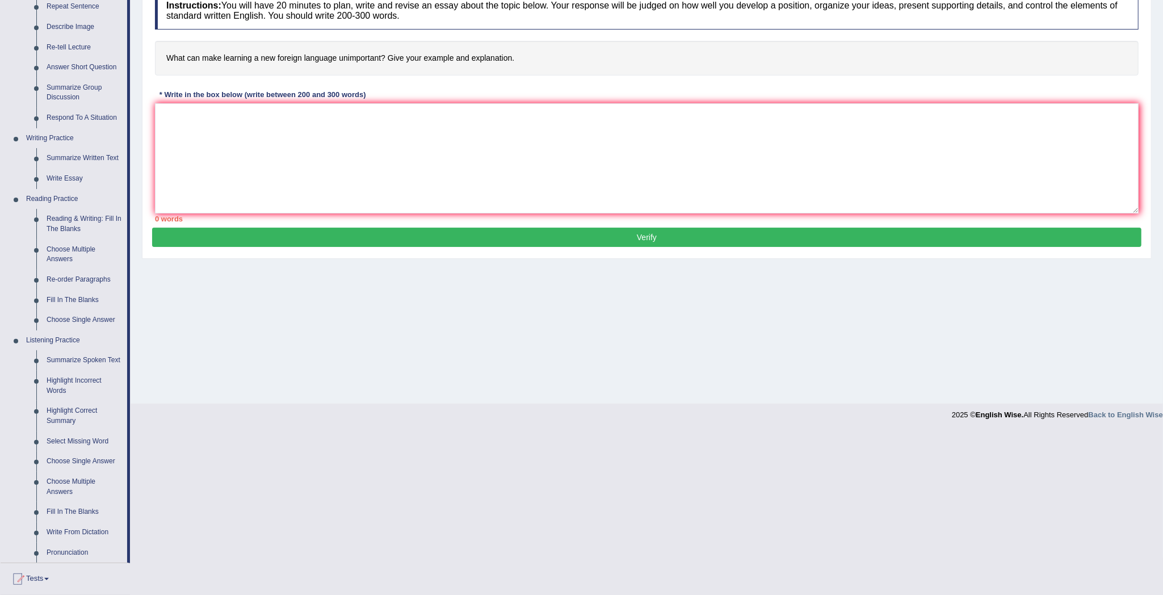
scroll to position [273, 0]
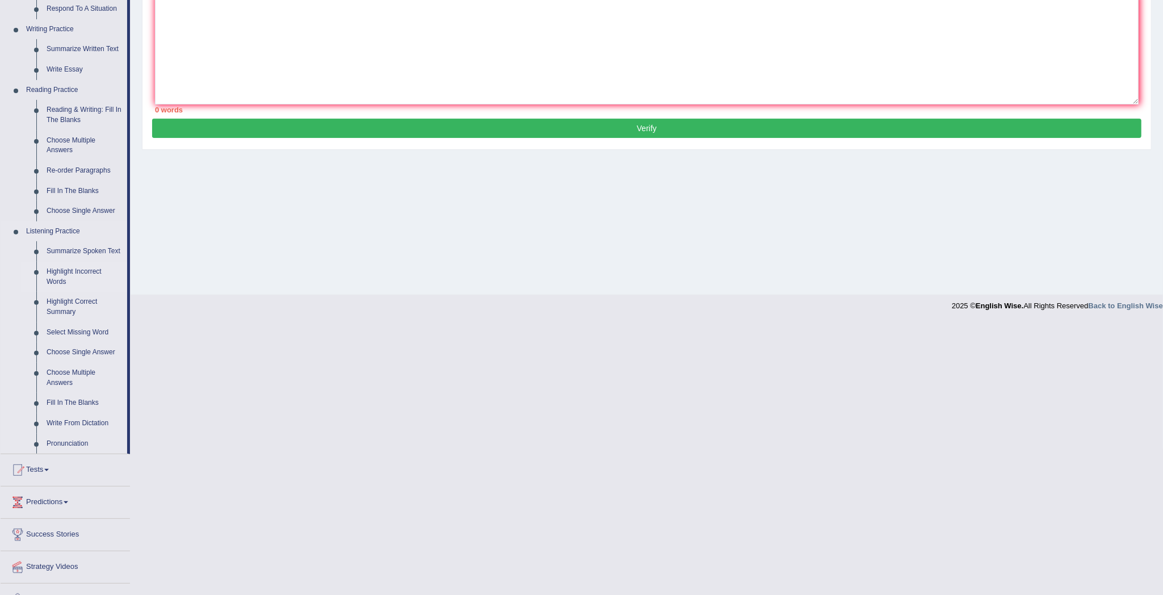
click at [92, 267] on link "Highlight Incorrect Words" at bounding box center [84, 277] width 86 height 30
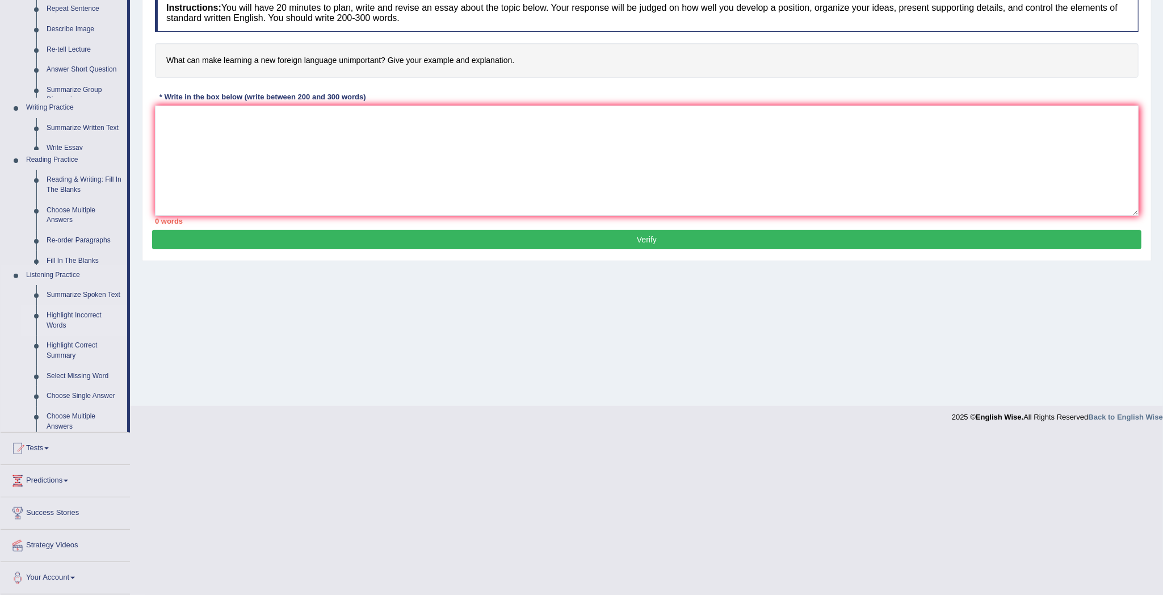
scroll to position [1, 0]
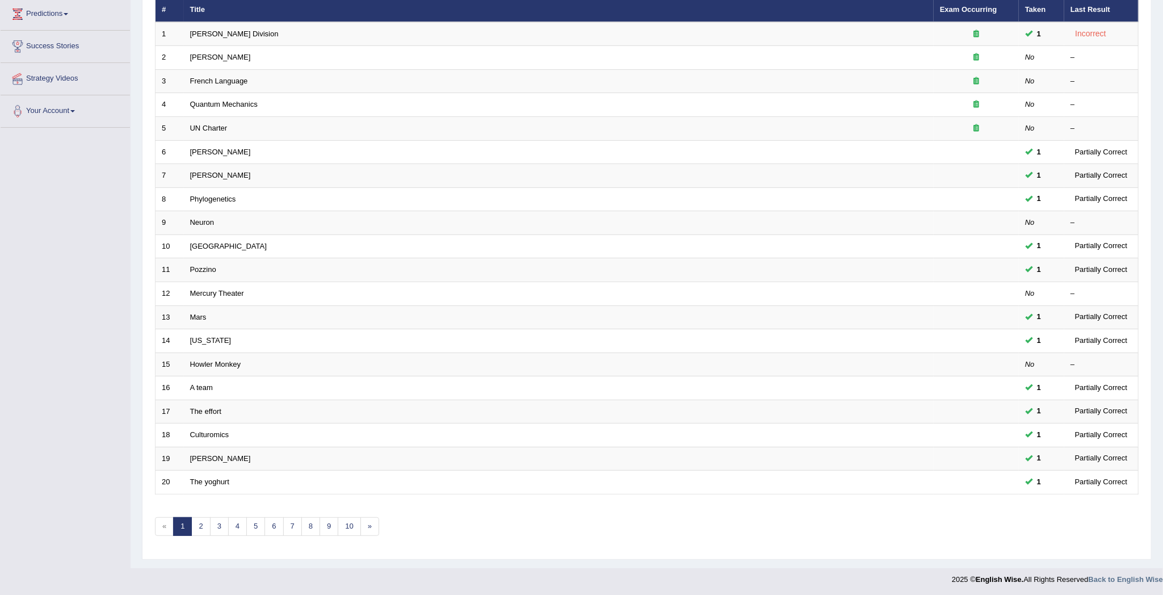
scroll to position [160, 0]
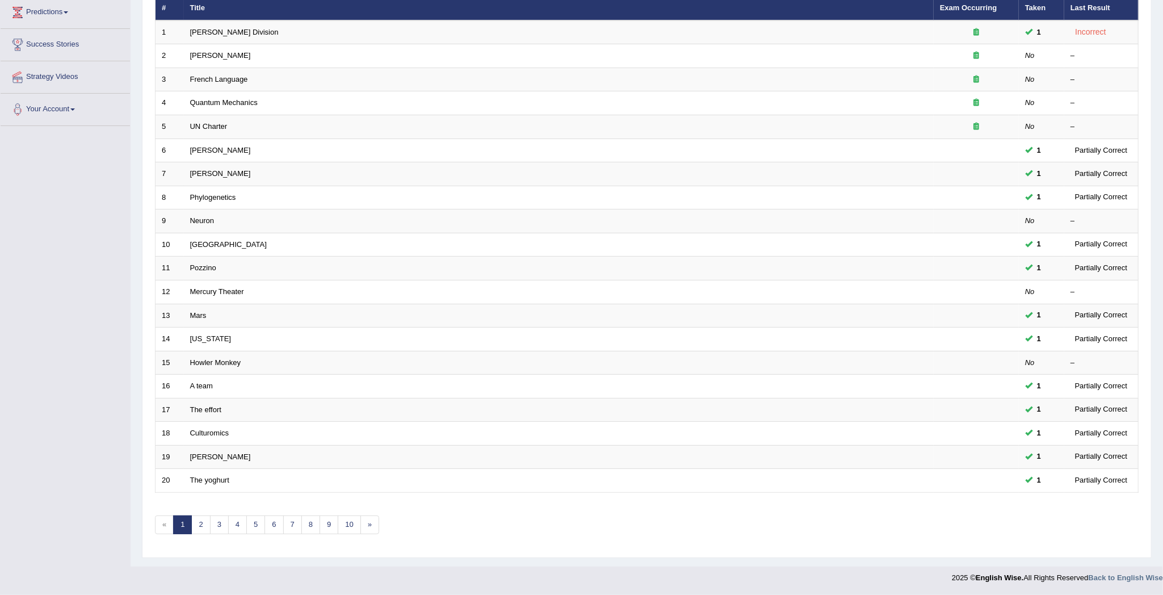
click at [239, 510] on div "Showing 1-20 of 445 items. # Title Exam Occurring Taken Last Result 1 Ward Divi…" at bounding box center [646, 254] width 983 height 588
click at [239, 517] on link "4" at bounding box center [237, 524] width 19 height 19
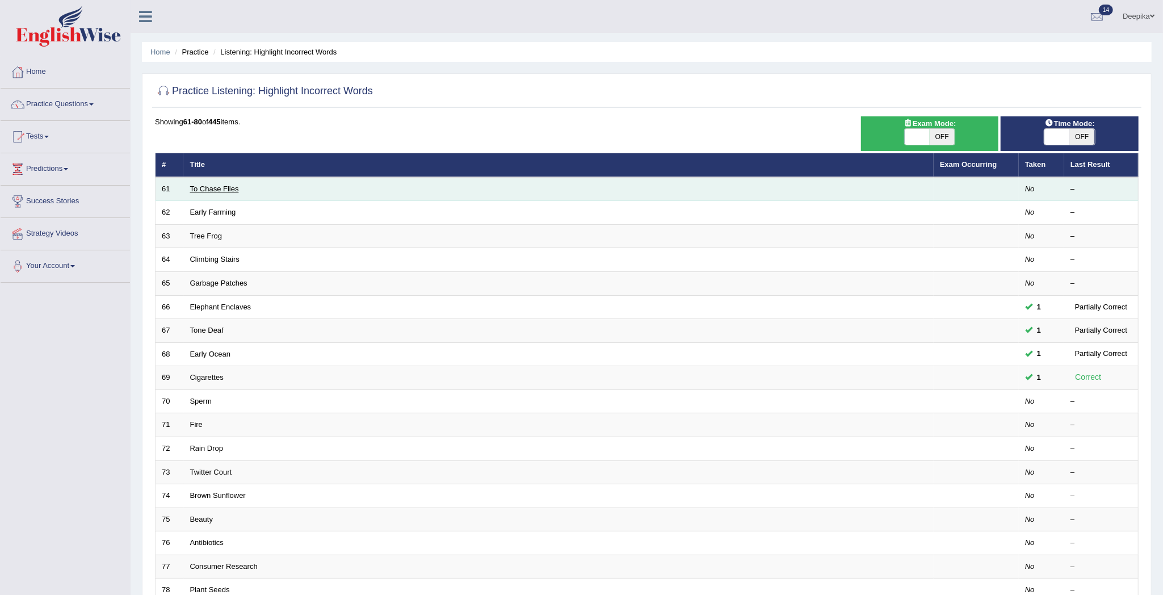
click at [228, 186] on link "To Chase Flies" at bounding box center [214, 188] width 49 height 9
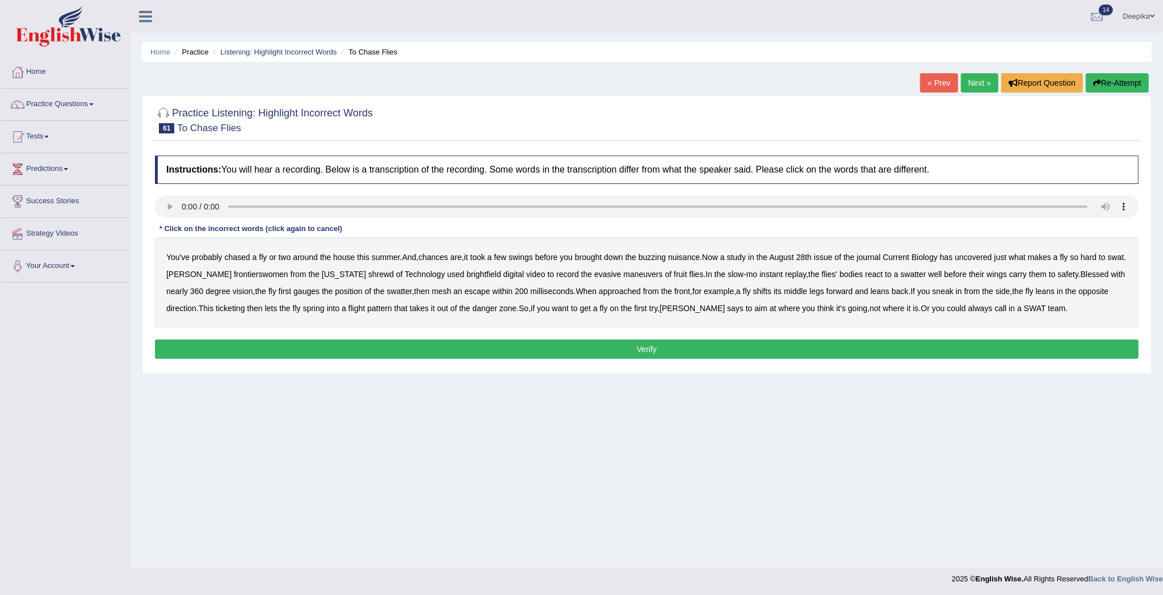
click at [242, 271] on b "frontierswomen" at bounding box center [261, 274] width 54 height 9
click at [368, 271] on b "shrewd" at bounding box center [381, 274] width 26 height 9
click at [466, 271] on b "brightfield" at bounding box center [483, 274] width 35 height 9
click at [427, 289] on b "then" at bounding box center [421, 291] width 15 height 9
click at [430, 289] on b "then" at bounding box center [421, 291] width 15 height 9
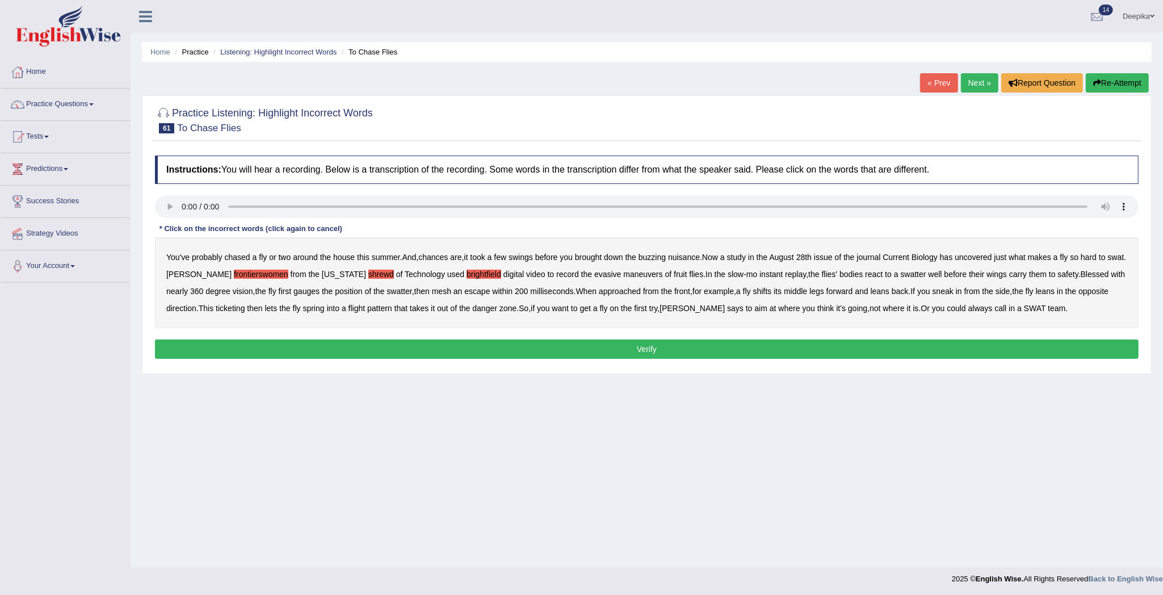
click at [445, 293] on b "mesh" at bounding box center [441, 291] width 19 height 9
click at [824, 291] on b "legs" at bounding box center [816, 291] width 15 height 9
click at [824, 292] on b "legs" at bounding box center [816, 291] width 15 height 9
click at [947, 348] on button "Verify" at bounding box center [646, 348] width 983 height 19
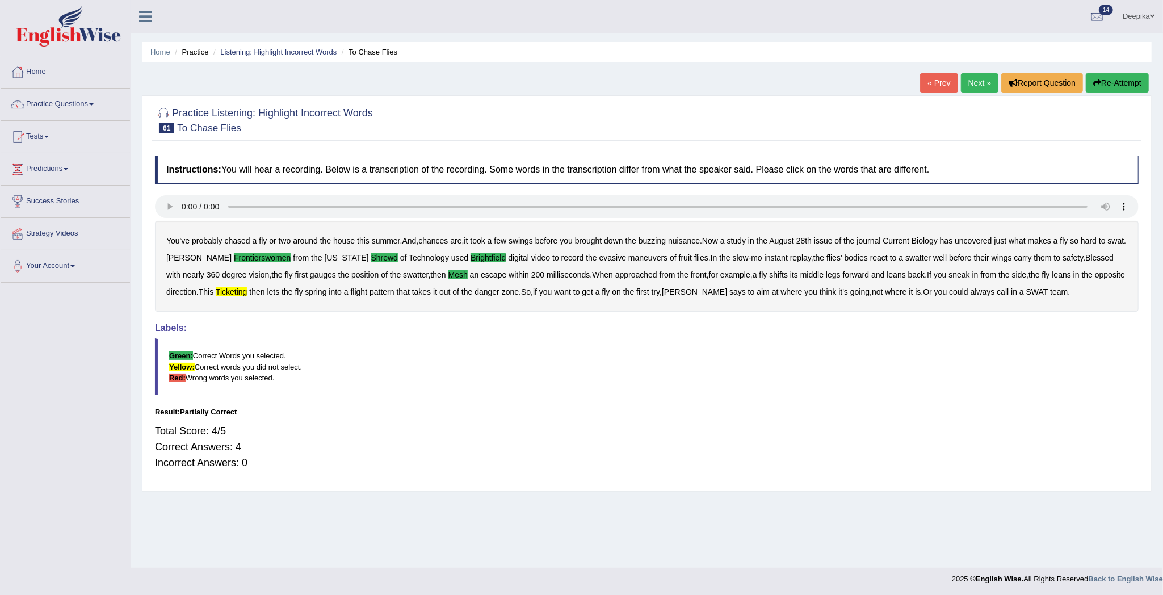
click at [983, 82] on link "Next »" at bounding box center [979, 82] width 37 height 19
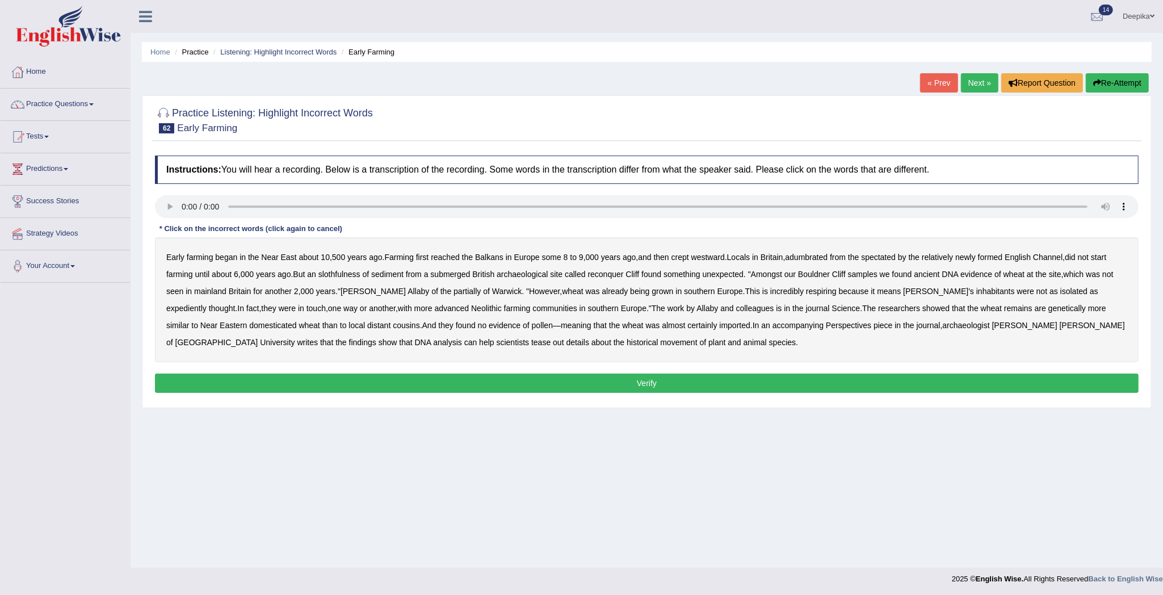
click at [815, 255] on b "adumbrated" at bounding box center [806, 256] width 43 height 9
click at [336, 273] on b "slothfulness" at bounding box center [339, 274] width 42 height 9
click at [618, 273] on b "reconquer" at bounding box center [606, 274] width 36 height 9
click at [453, 289] on b "partially" at bounding box center [466, 291] width 27 height 9
click at [806, 293] on b "respiring" at bounding box center [821, 291] width 31 height 9
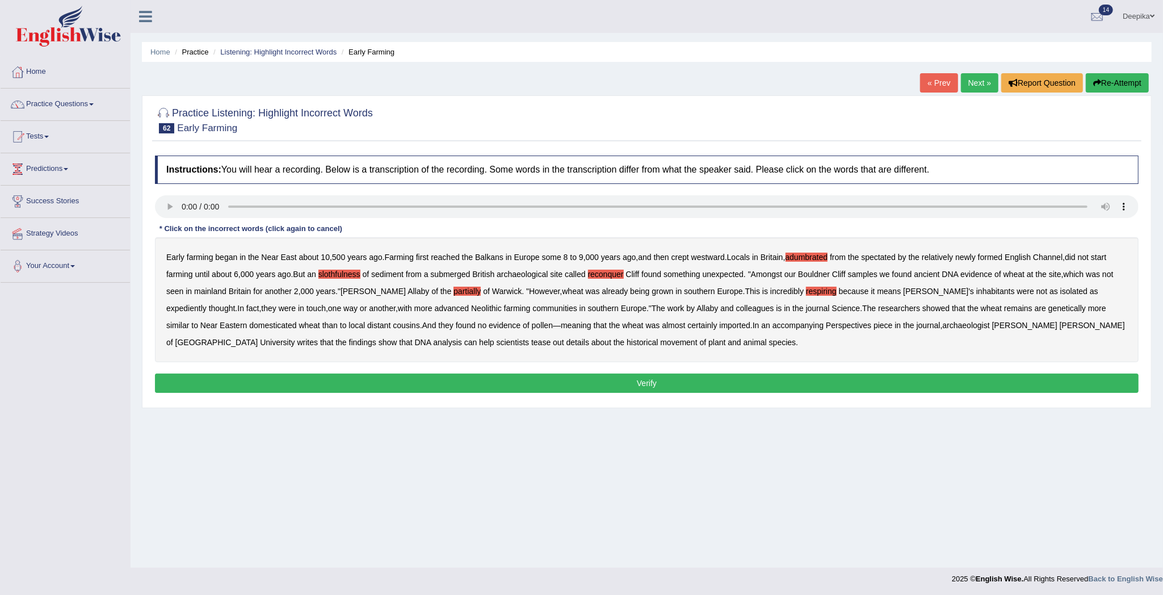
drag, startPoint x: 1059, startPoint y: 294, endPoint x: 1051, endPoint y: 288, distance: 9.8
click at [207, 304] on b "expediently" at bounding box center [186, 308] width 40 height 9
click at [600, 382] on button "Verify" at bounding box center [646, 382] width 983 height 19
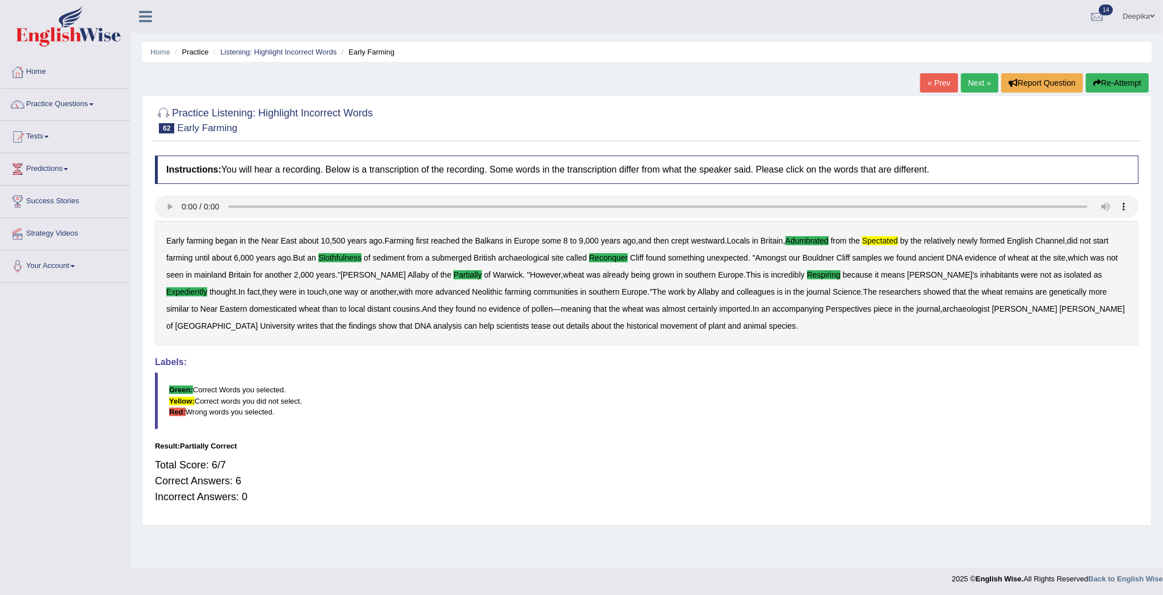
click at [601, 380] on blockquote "Green: Correct Words you selected. Yellow: Correct words you did not select. Re…" at bounding box center [646, 400] width 983 height 56
click at [698, 258] on b "something" at bounding box center [686, 257] width 37 height 9
click at [970, 85] on link "Next »" at bounding box center [979, 82] width 37 height 19
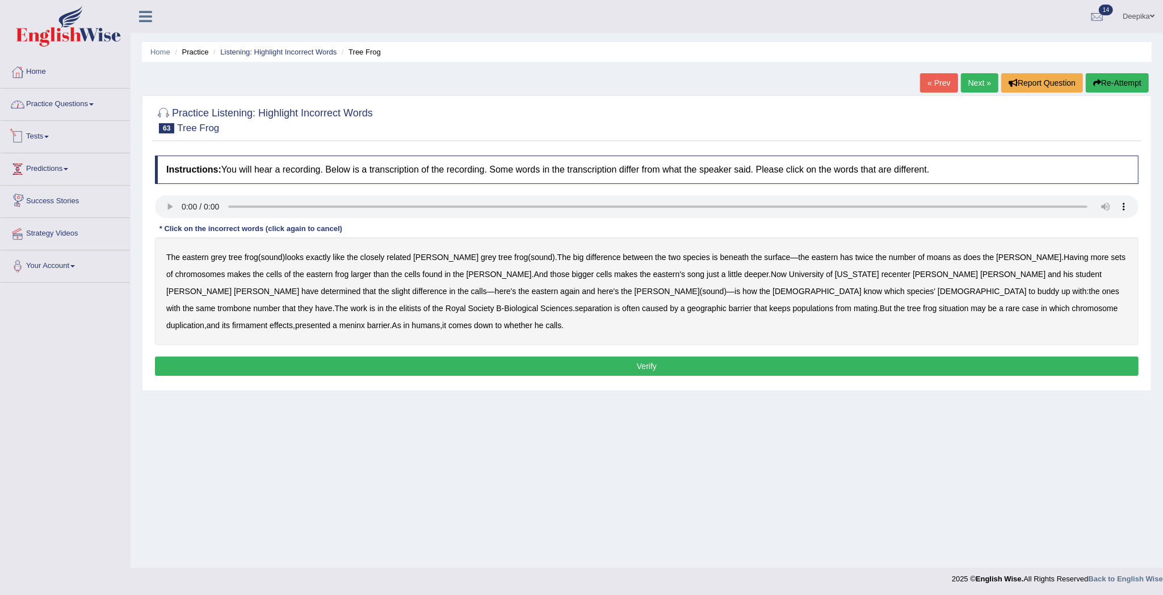
click at [94, 100] on link "Practice Questions" at bounding box center [65, 103] width 129 height 28
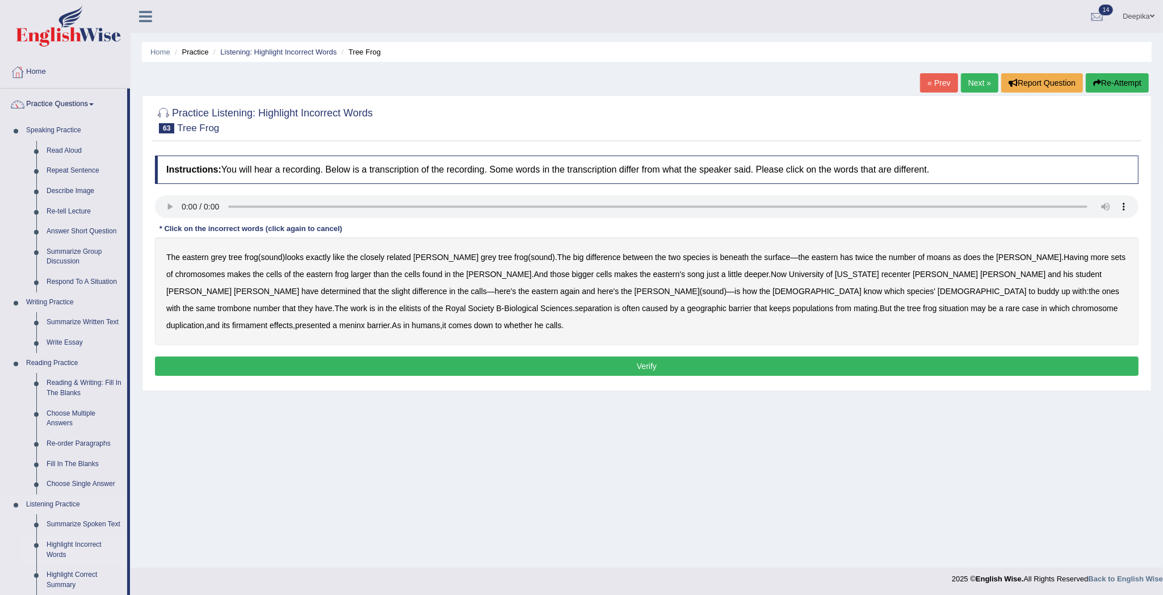
click at [78, 545] on link "Highlight Incorrect Words" at bounding box center [84, 549] width 86 height 30
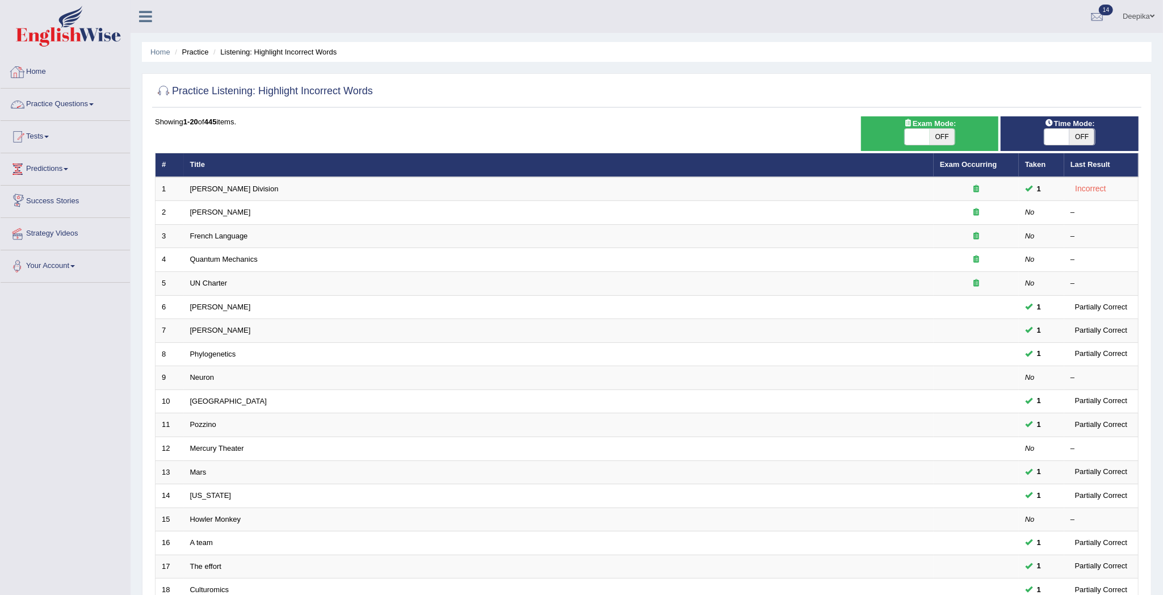
click at [96, 107] on link "Practice Questions" at bounding box center [65, 103] width 129 height 28
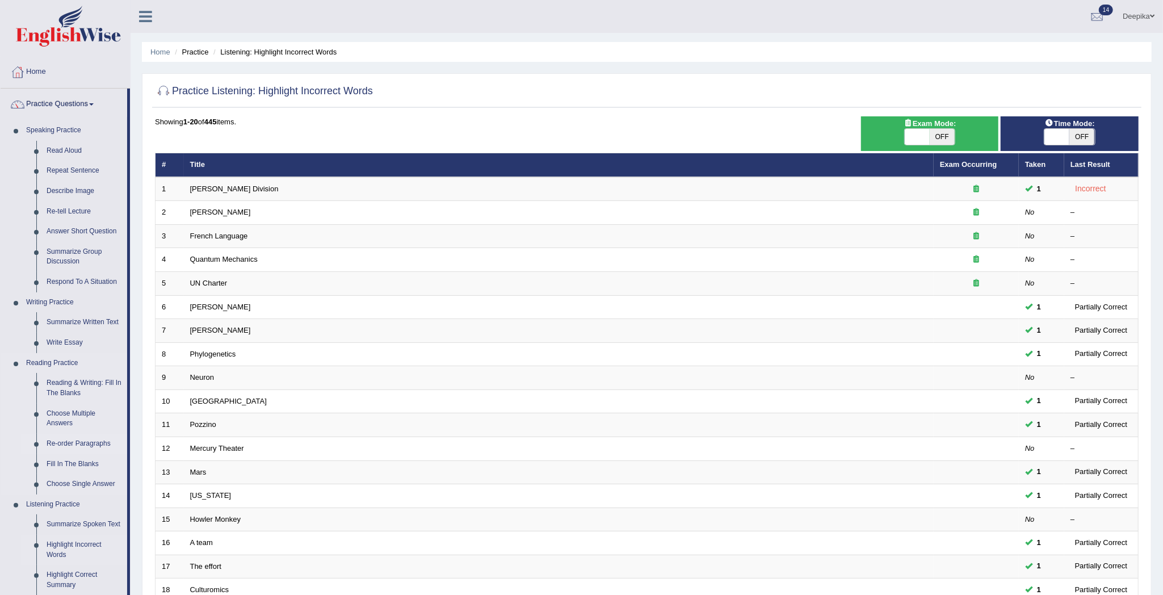
click at [78, 437] on link "Re-order Paragraphs" at bounding box center [84, 443] width 86 height 20
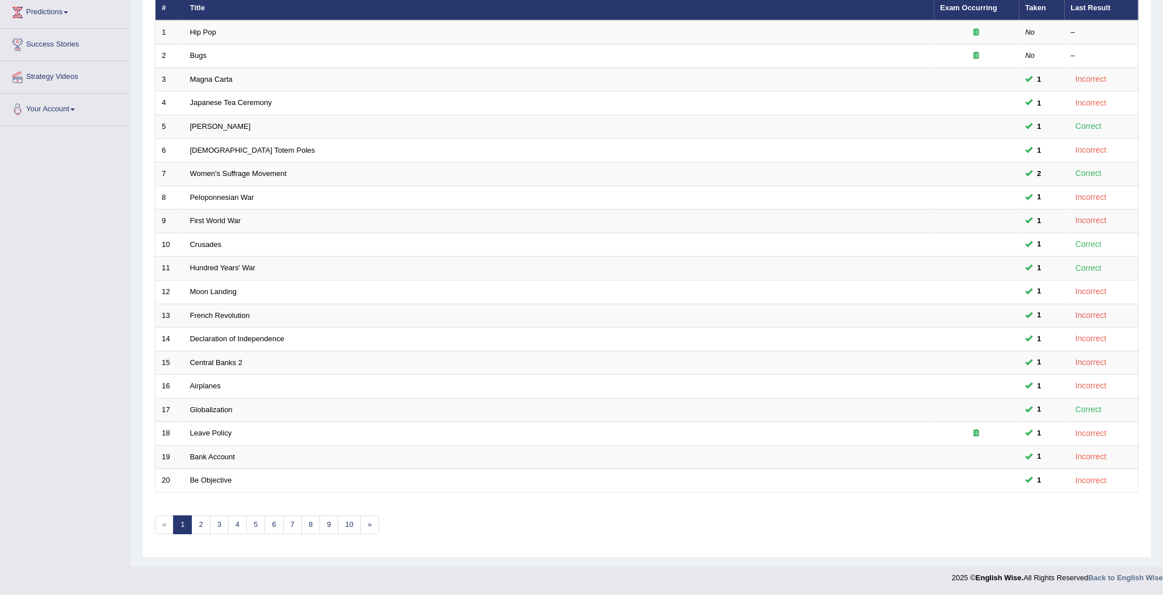
scroll to position [160, 0]
click at [300, 520] on link "7" at bounding box center [292, 524] width 19 height 19
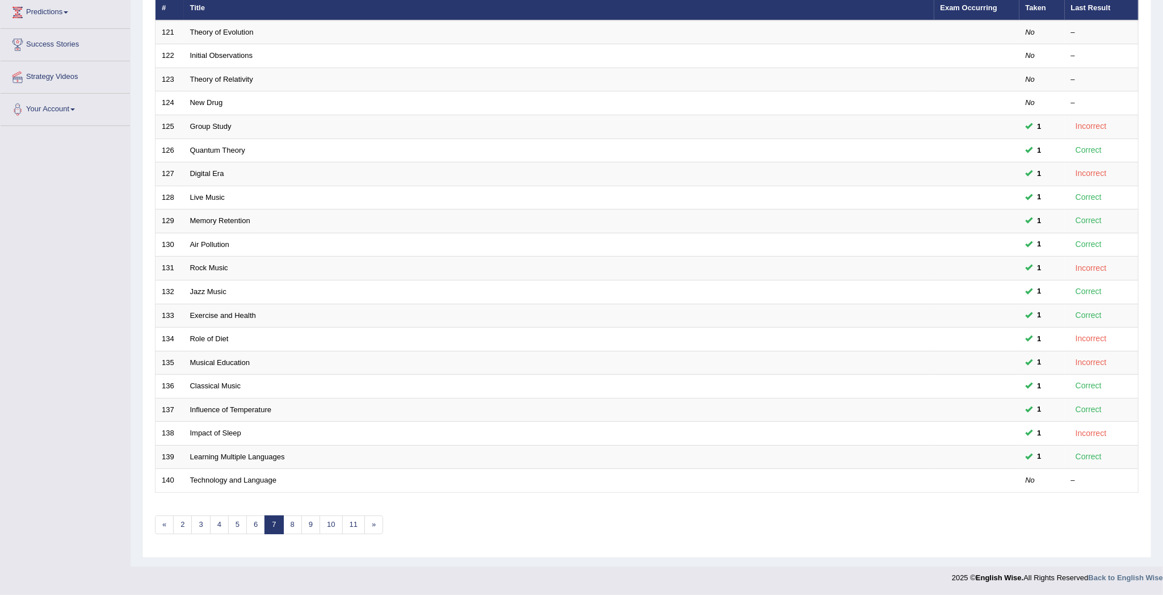
scroll to position [162, 0]
click at [300, 524] on link "8" at bounding box center [292, 524] width 19 height 19
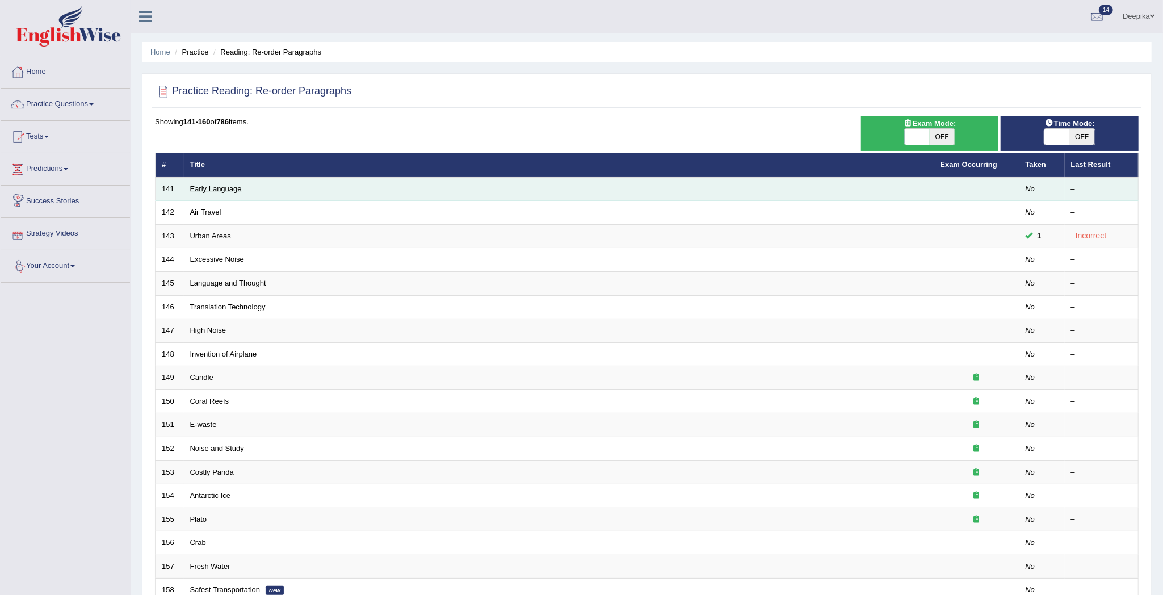
click at [207, 187] on link "Early Language" at bounding box center [216, 188] width 52 height 9
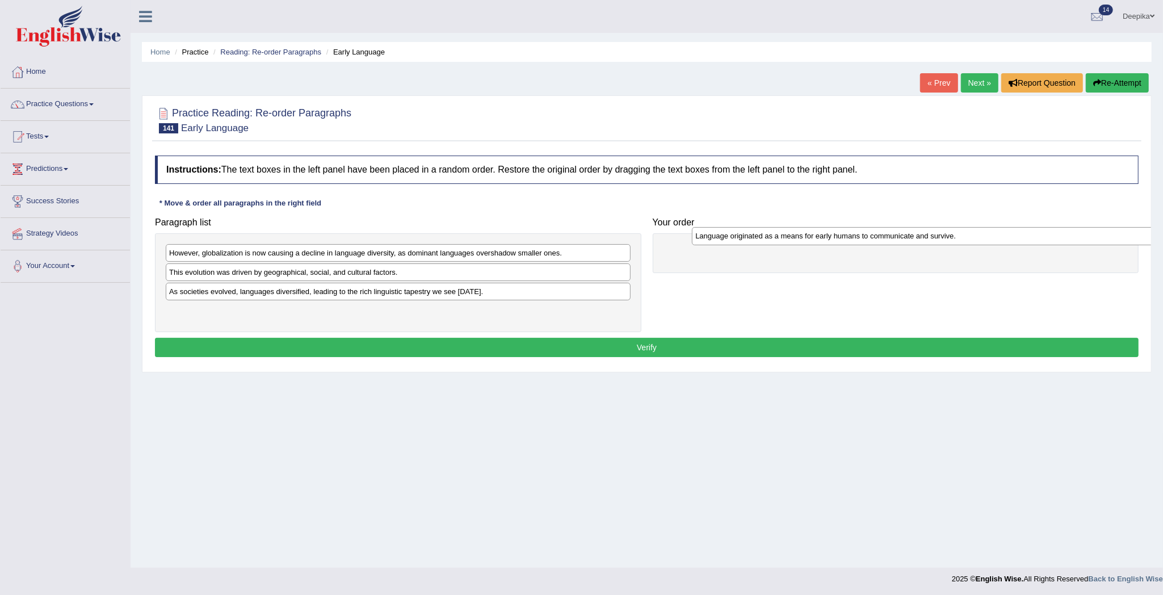
drag, startPoint x: 191, startPoint y: 250, endPoint x: 714, endPoint y: 233, distance: 522.9
click at [714, 233] on div "Language originated as a means for early humans to communicate and survive." at bounding box center [924, 236] width 464 height 18
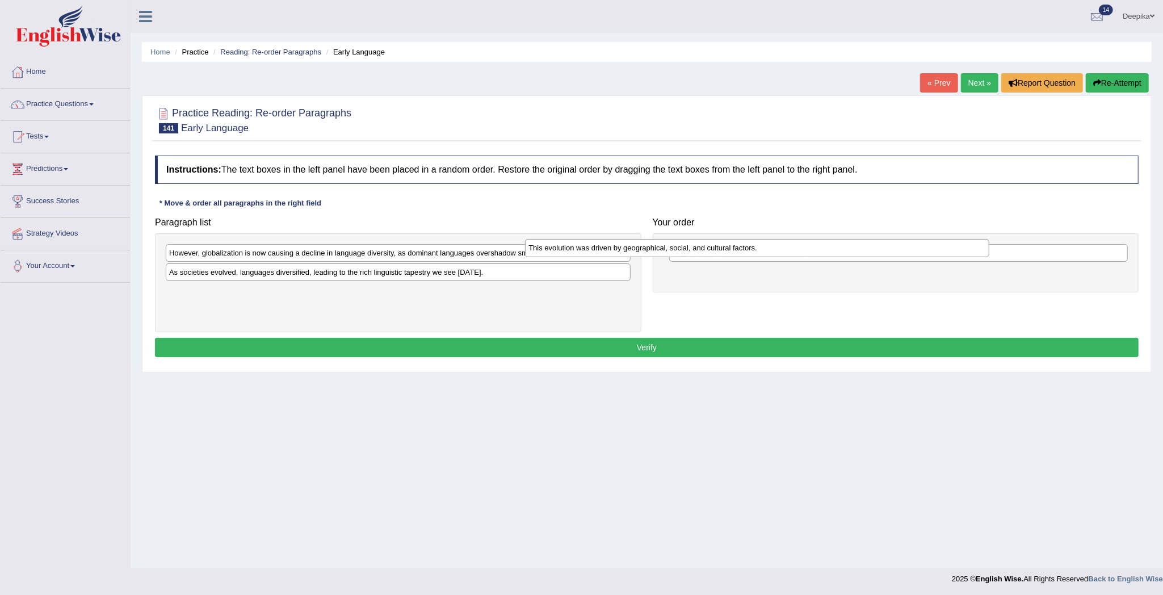
drag, startPoint x: 287, startPoint y: 273, endPoint x: 722, endPoint y: 245, distance: 436.1
click at [722, 245] on div "This evolution was driven by geographical, social, and cultural factors." at bounding box center [757, 248] width 464 height 18
drag, startPoint x: 722, startPoint y: 245, endPoint x: 715, endPoint y: 288, distance: 43.6
click at [715, 288] on div "This evolution was driven by geographical, social, and cultural factors." at bounding box center [892, 296] width 458 height 18
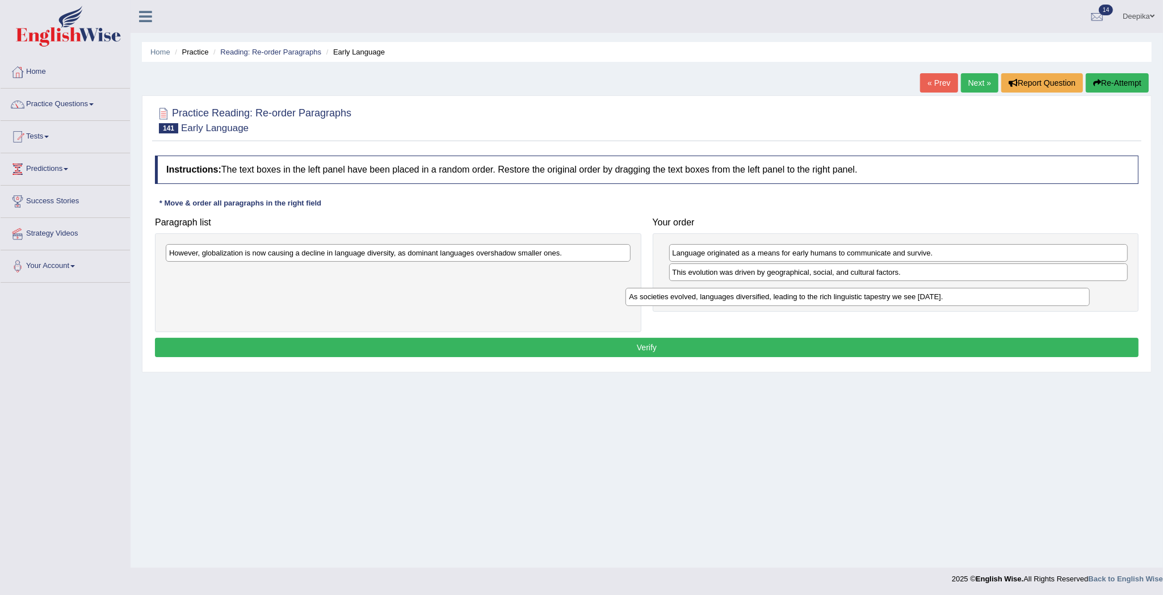
drag, startPoint x: 444, startPoint y: 268, endPoint x: 903, endPoint y: 292, distance: 460.2
click at [903, 292] on div "As societies evolved, languages diversified, leading to the rich linguistic tap…" at bounding box center [857, 297] width 464 height 18
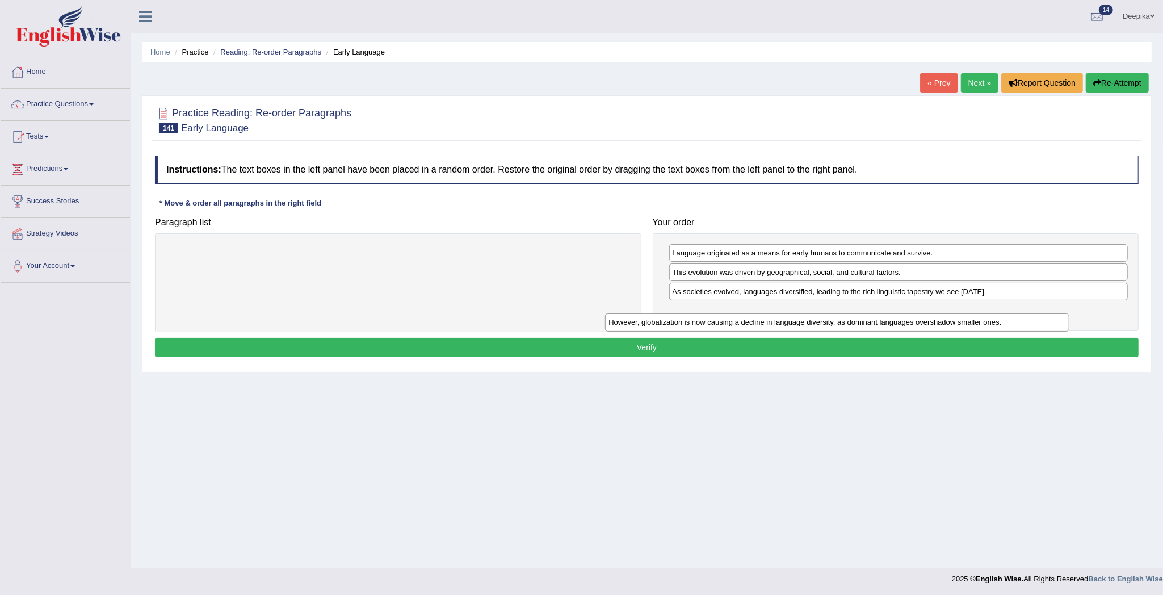
drag, startPoint x: 474, startPoint y: 246, endPoint x: 935, endPoint y: 306, distance: 464.6
click at [935, 313] on div "However, globalization is now causing a decline in language diversity, as domin…" at bounding box center [837, 322] width 464 height 18
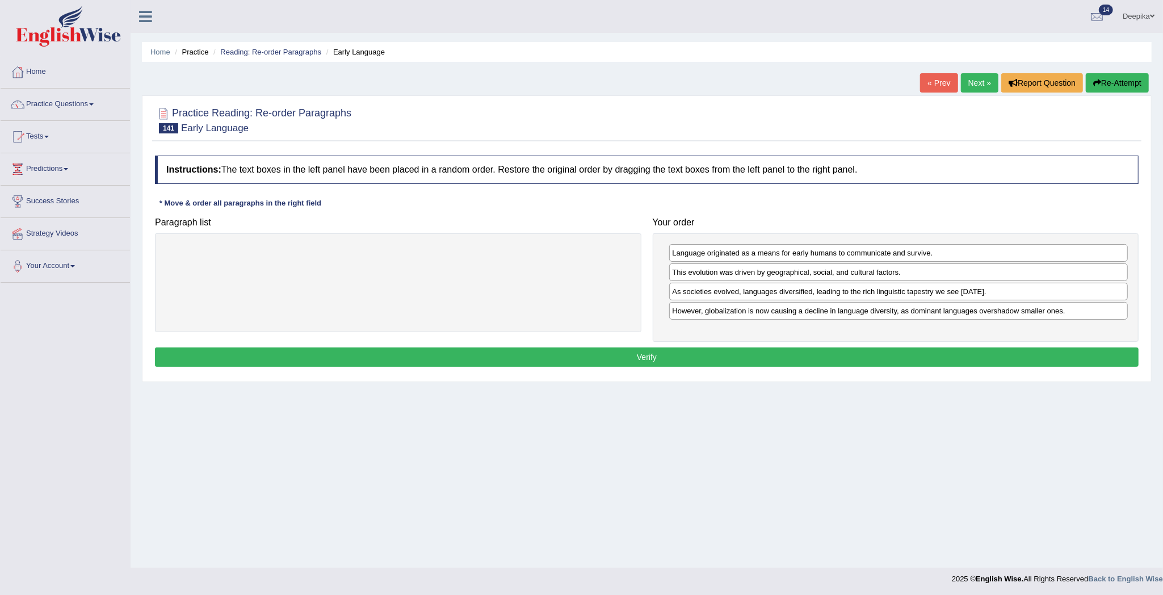
click at [882, 361] on button "Verify" at bounding box center [646, 356] width 983 height 19
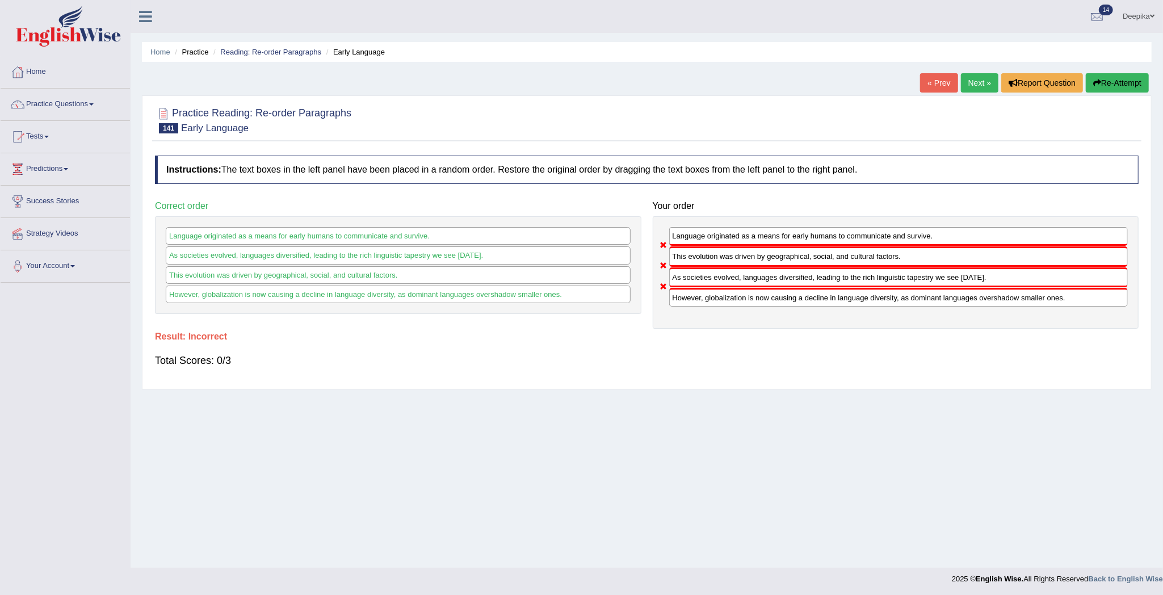
click at [1118, 81] on button "Re-Attempt" at bounding box center [1116, 82] width 63 height 19
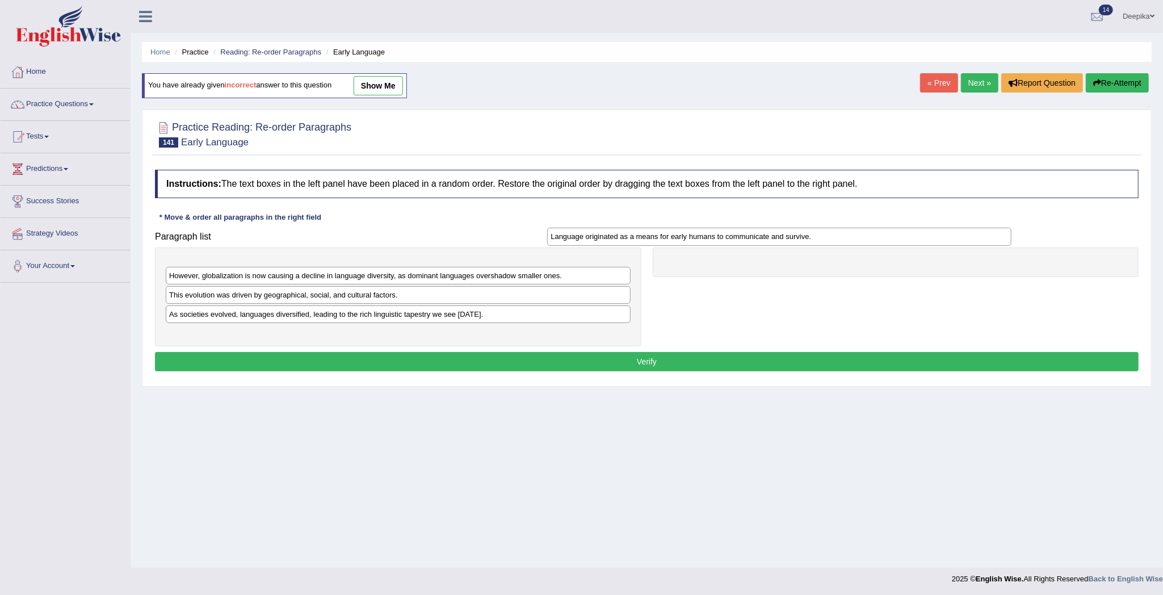
drag, startPoint x: 458, startPoint y: 269, endPoint x: 933, endPoint y: 253, distance: 474.6
click at [933, 246] on div "Language originated as a means for early humans to communicate and survive." at bounding box center [779, 237] width 464 height 18
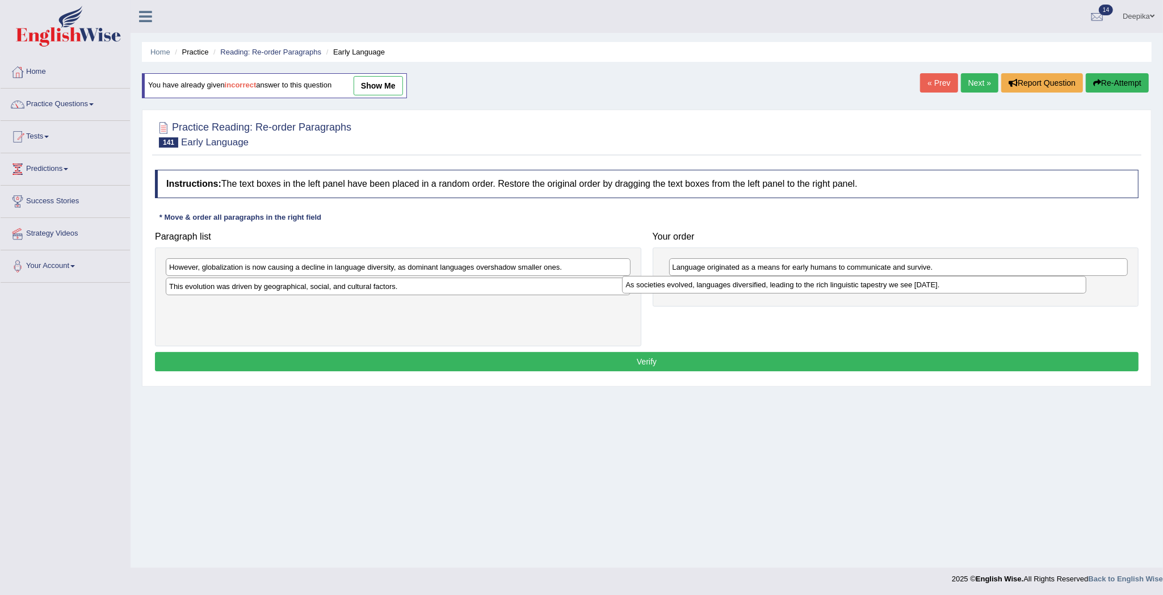
drag, startPoint x: 438, startPoint y: 315, endPoint x: 894, endPoint y: 293, distance: 456.7
click at [894, 293] on div "As societies evolved, languages diversified, leading to the rich linguistic tap…" at bounding box center [854, 285] width 464 height 18
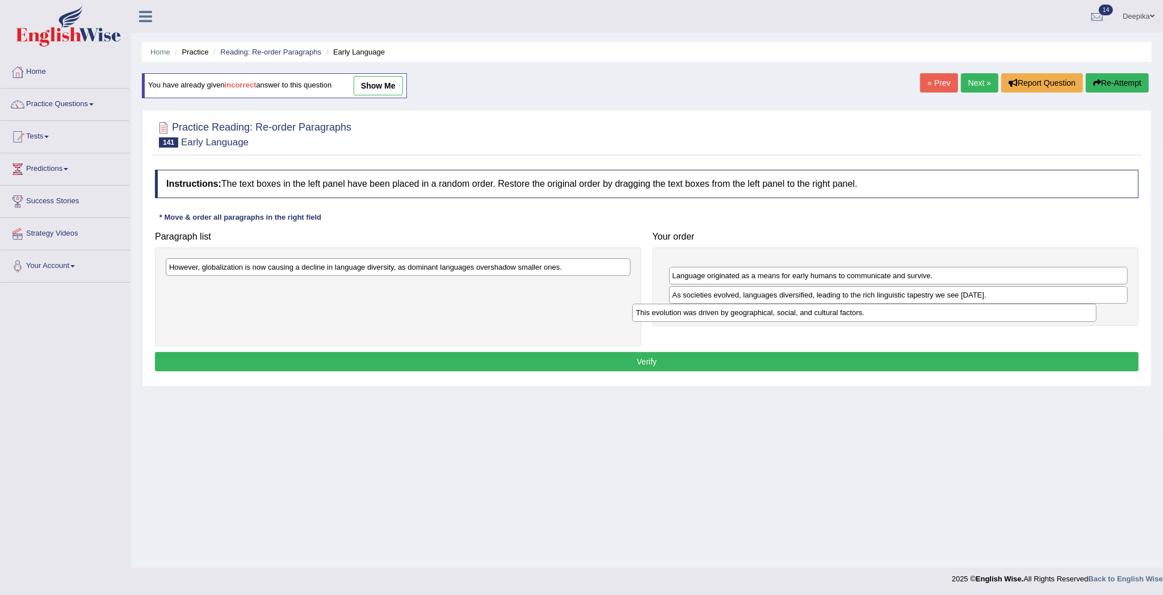
drag, startPoint x: 508, startPoint y: 293, endPoint x: 980, endPoint y: 319, distance: 472.8
click at [980, 319] on div "This evolution was driven by geographical, social, and cultural factors." at bounding box center [864, 313] width 464 height 18
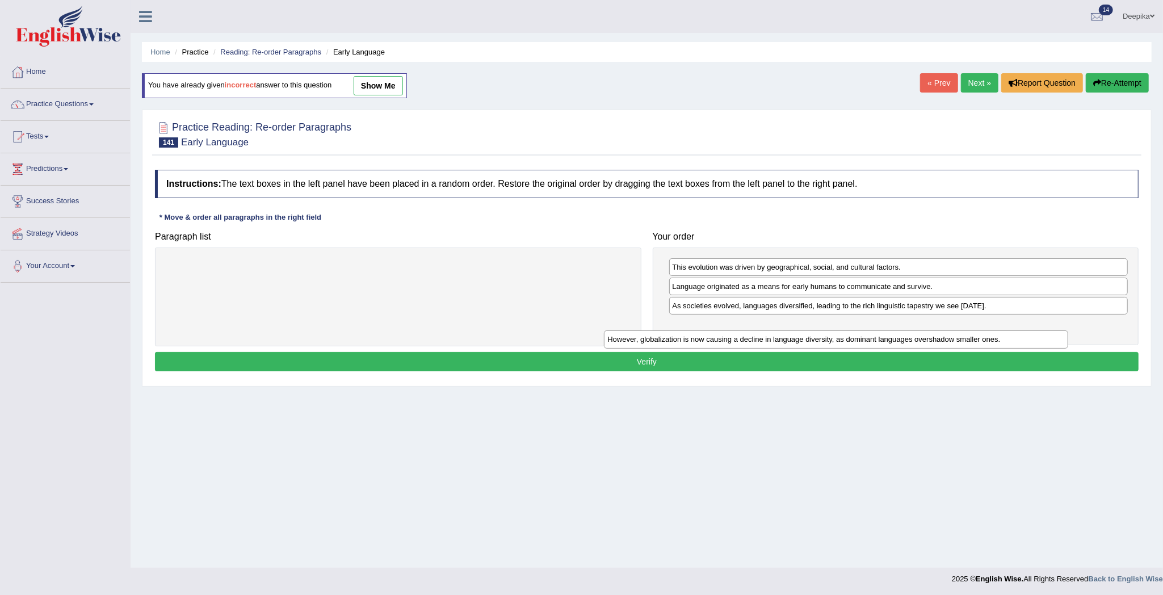
drag, startPoint x: 613, startPoint y: 264, endPoint x: 1133, endPoint y: 330, distance: 524.4
click at [1068, 334] on div "However, globalization is now causing a decline in language diversity, as domin…" at bounding box center [836, 339] width 464 height 18
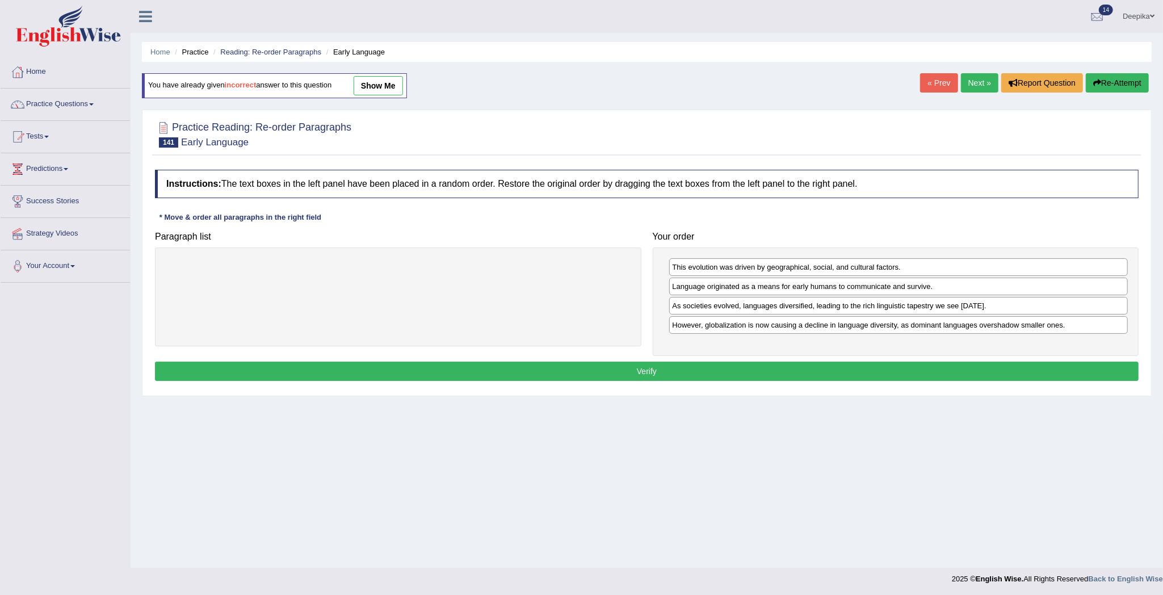
drag, startPoint x: 1029, startPoint y: 392, endPoint x: 1031, endPoint y: 382, distance: 9.8
click at [1029, 388] on div "Instructions: The text boxes in the left panel have been placed in a random ord…" at bounding box center [646, 277] width 989 height 226
click at [1031, 380] on button "Verify" at bounding box center [646, 370] width 983 height 19
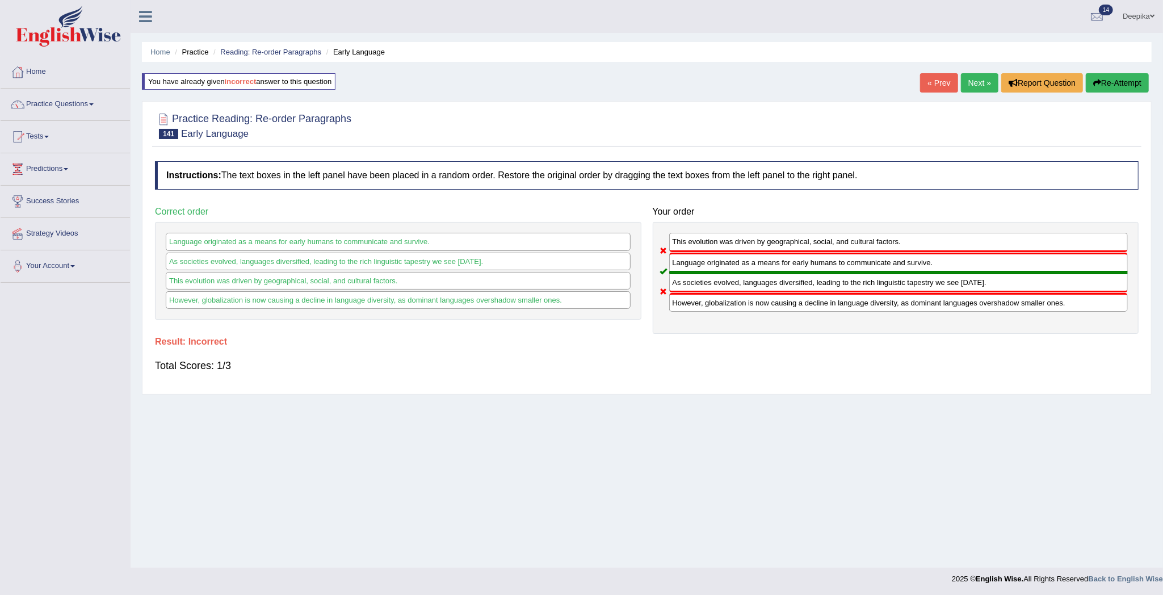
click at [979, 73] on link "Next »" at bounding box center [979, 82] width 37 height 19
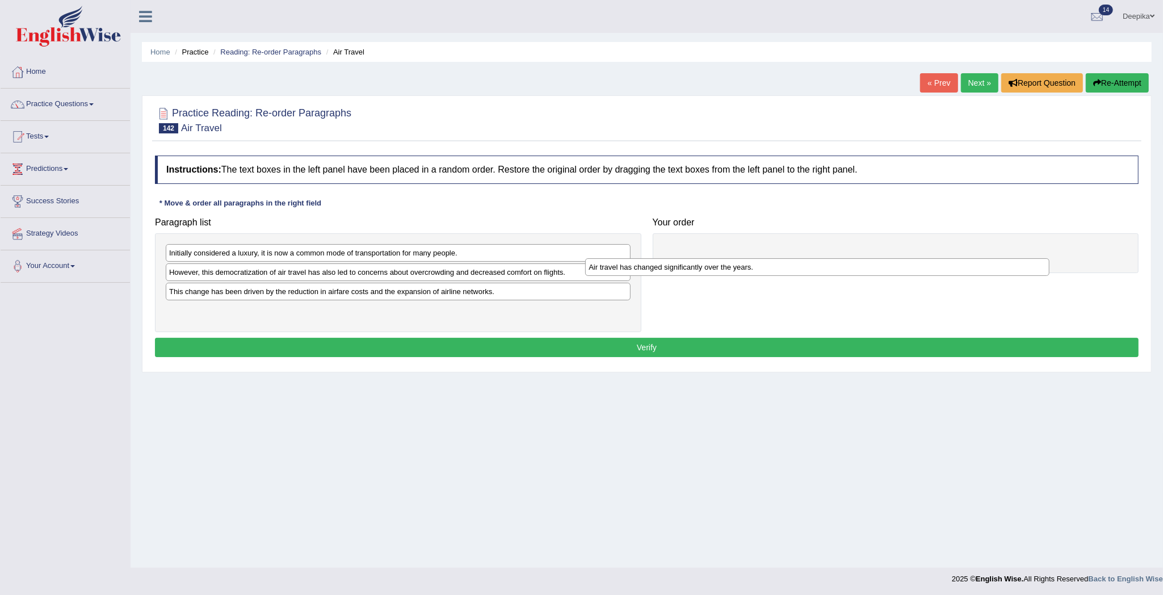
drag, startPoint x: 269, startPoint y: 296, endPoint x: 808, endPoint y: 250, distance: 541.0
click at [809, 258] on div "Air travel has changed significantly over the years." at bounding box center [817, 267] width 464 height 18
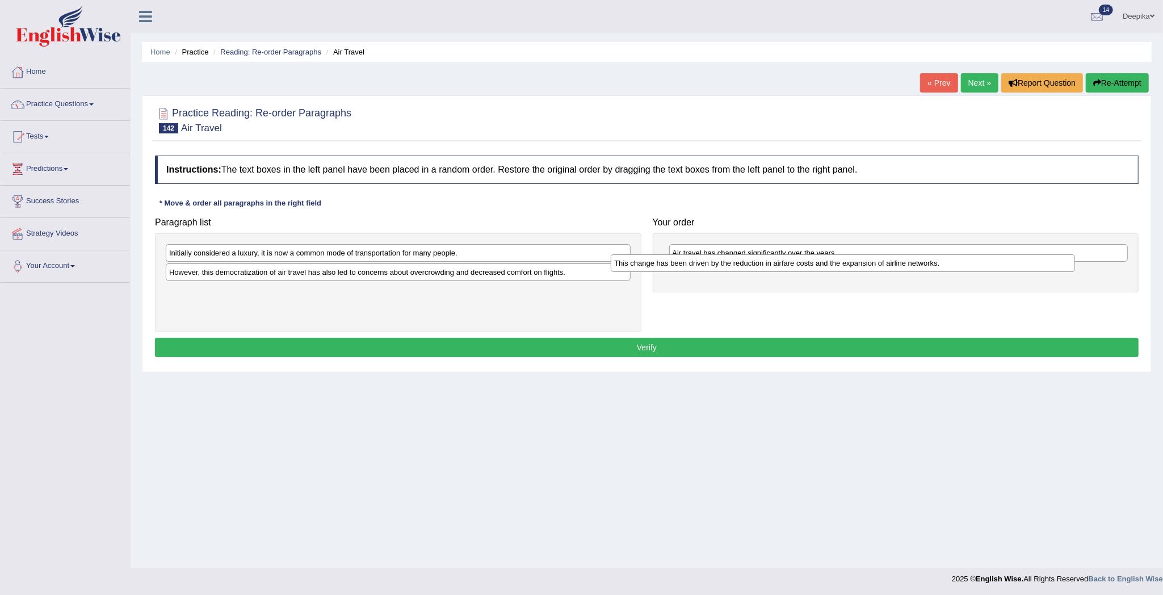
drag, startPoint x: 418, startPoint y: 296, endPoint x: 883, endPoint y: 271, distance: 465.4
click at [868, 269] on div "This change has been driven by the reduction in airfare costs and the expansion…" at bounding box center [843, 263] width 464 height 18
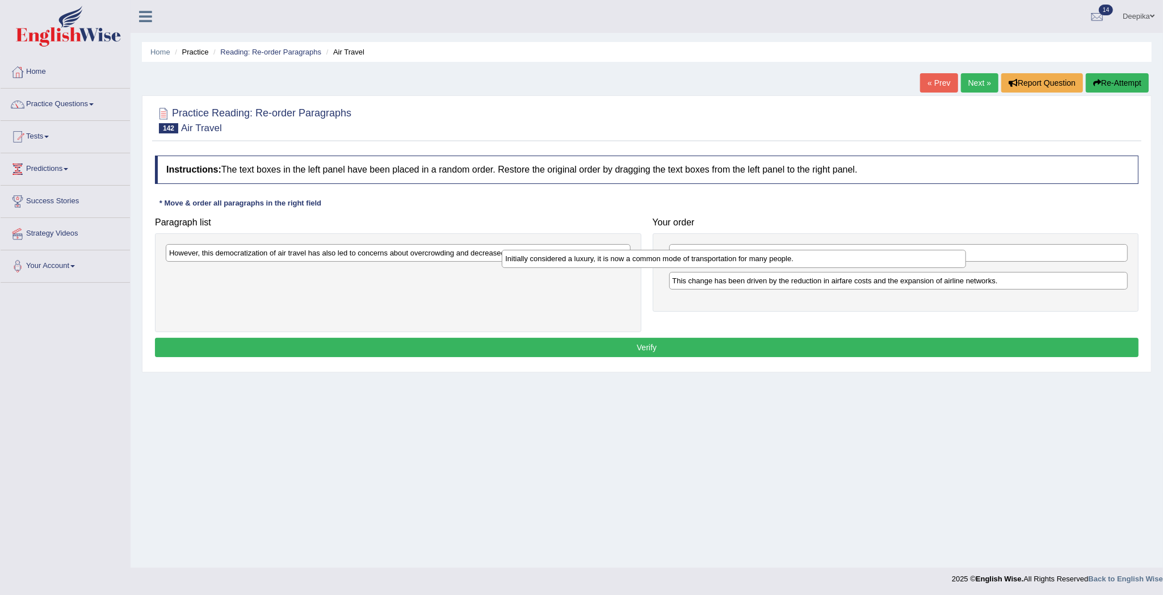
drag, startPoint x: 468, startPoint y: 261, endPoint x: 896, endPoint y: 280, distance: 429.4
click at [896, 268] on div "Initially considered a luxury, it is now a common mode of transportation for ma…" at bounding box center [734, 259] width 464 height 18
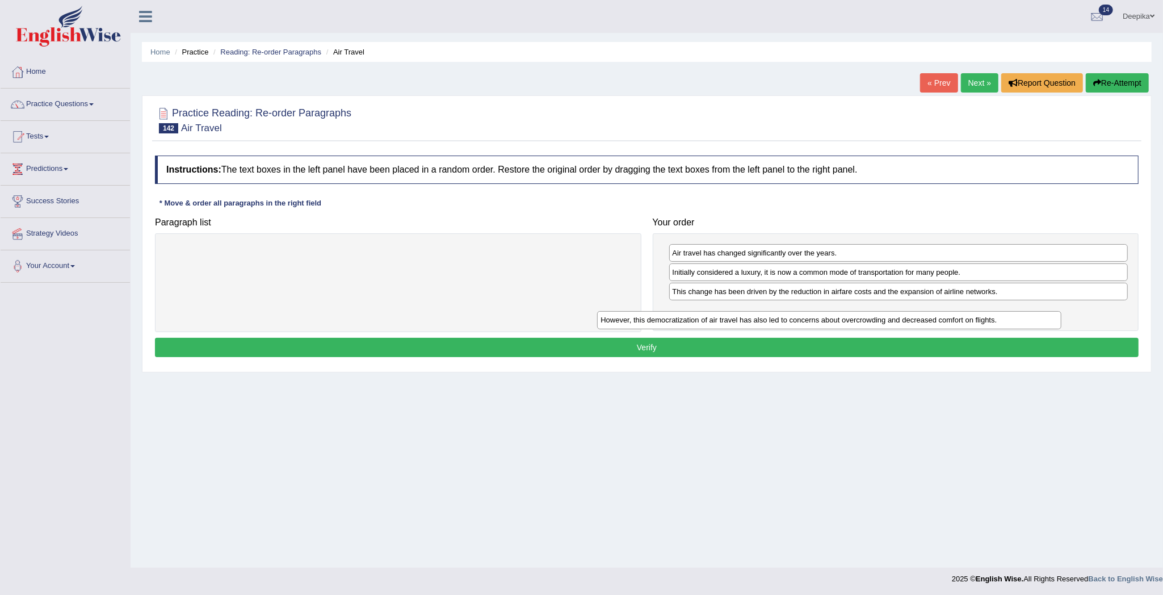
drag, startPoint x: 497, startPoint y: 247, endPoint x: 928, endPoint y: 314, distance: 436.4
click at [928, 314] on div "However, this democratization of air travel has also led to concerns about over…" at bounding box center [829, 320] width 464 height 18
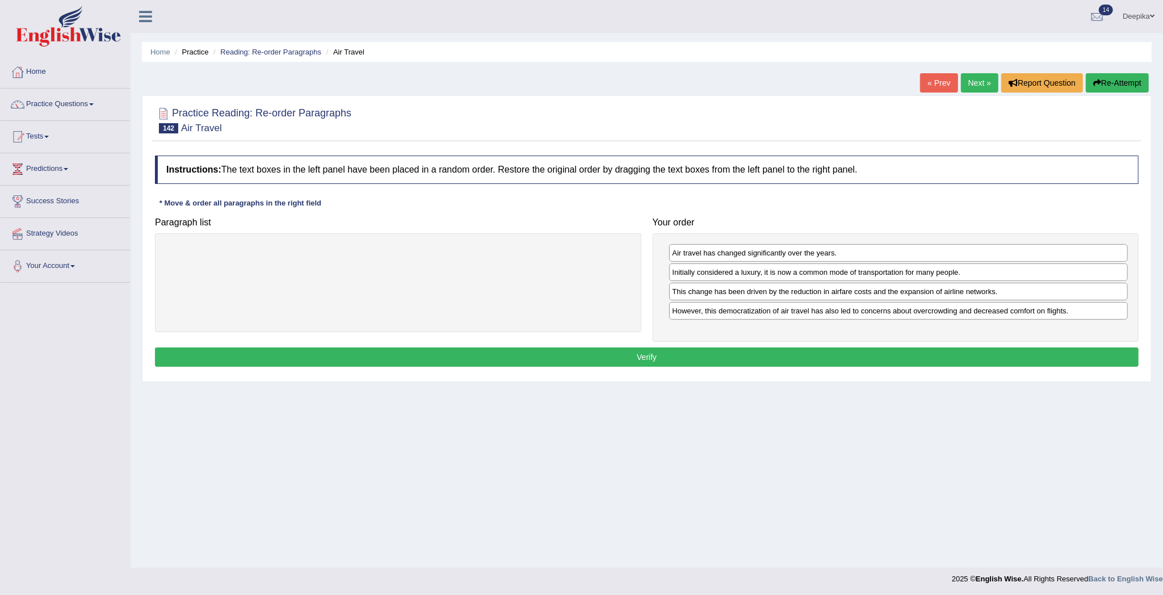
click at [870, 361] on button "Verify" at bounding box center [646, 356] width 983 height 19
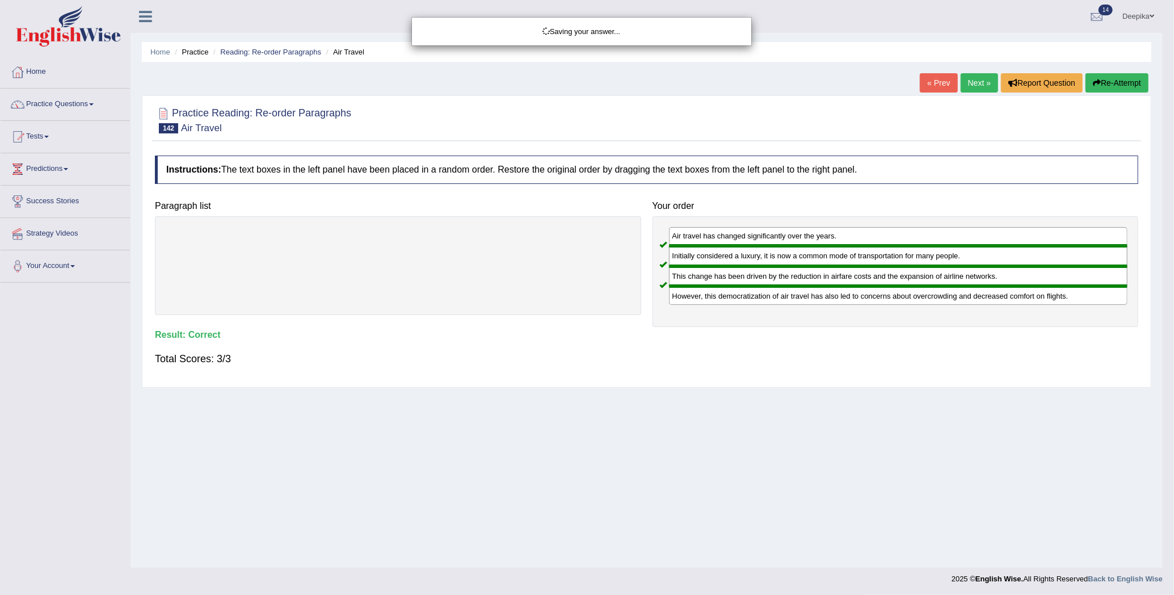
click at [870, 361] on div "Saving your answer..." at bounding box center [587, 297] width 1174 height 595
